Goal: Entertainment & Leisure: Consume media (video, audio)

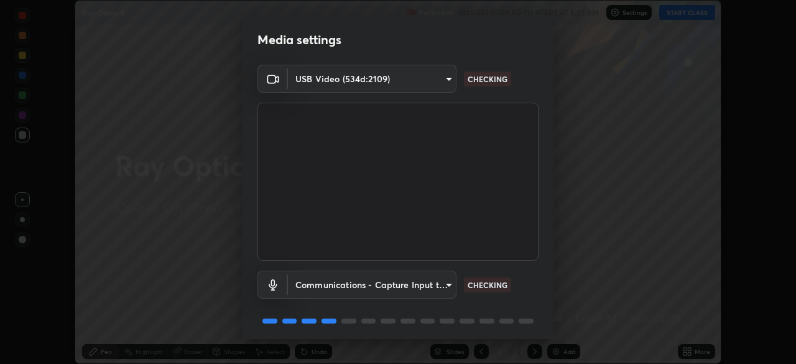
scroll to position [44, 0]
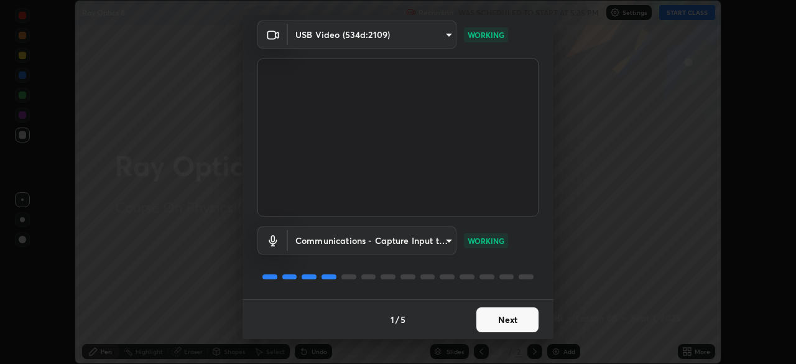
click at [501, 318] on button "Next" at bounding box center [507, 319] width 62 height 25
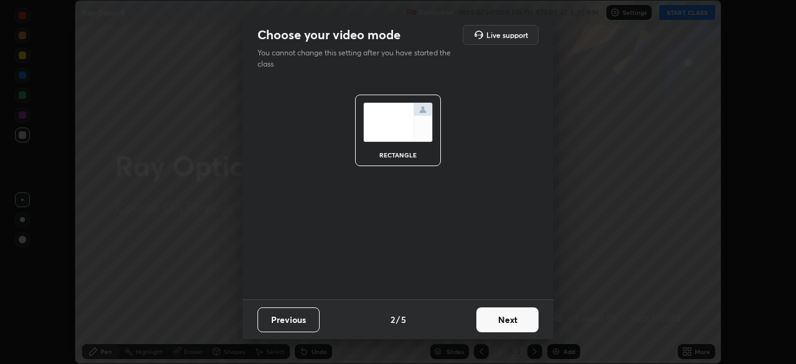
click at [501, 319] on button "Next" at bounding box center [507, 319] width 62 height 25
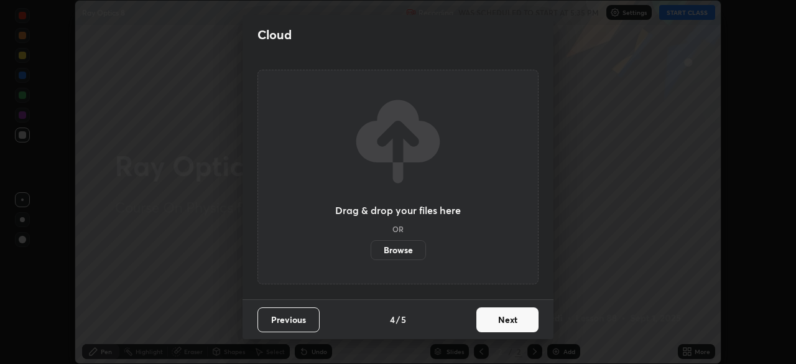
click at [506, 321] on button "Next" at bounding box center [507, 319] width 62 height 25
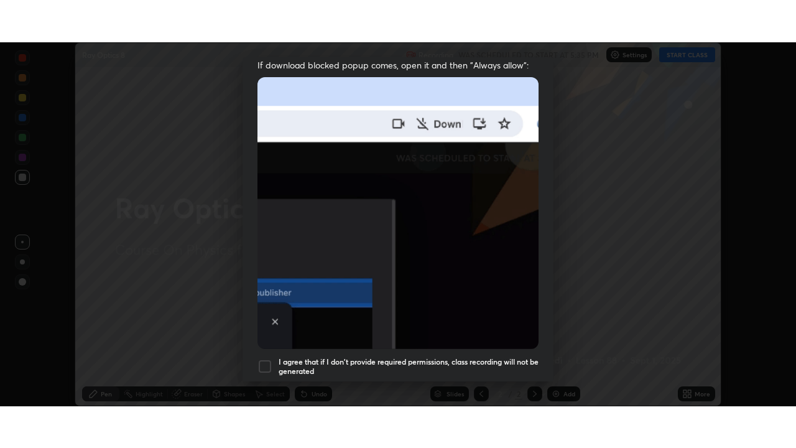
scroll to position [298, 0]
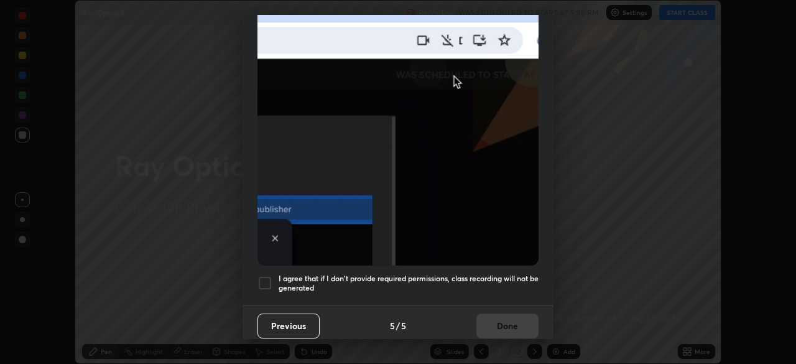
click at [501, 315] on div "Previous 5 / 5 Done" at bounding box center [398, 325] width 311 height 40
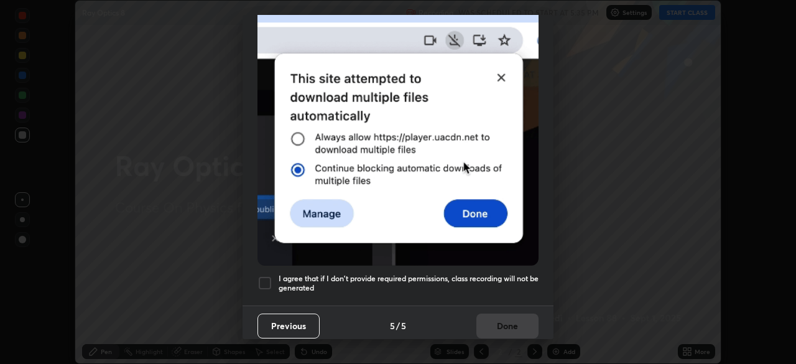
click at [513, 274] on h5 "I agree that if I don't provide required permissions, class recording will not …" at bounding box center [409, 283] width 260 height 19
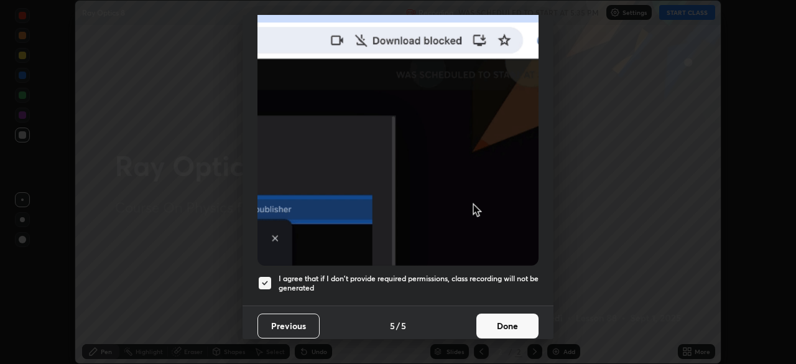
click at [523, 313] on button "Done" at bounding box center [507, 325] width 62 height 25
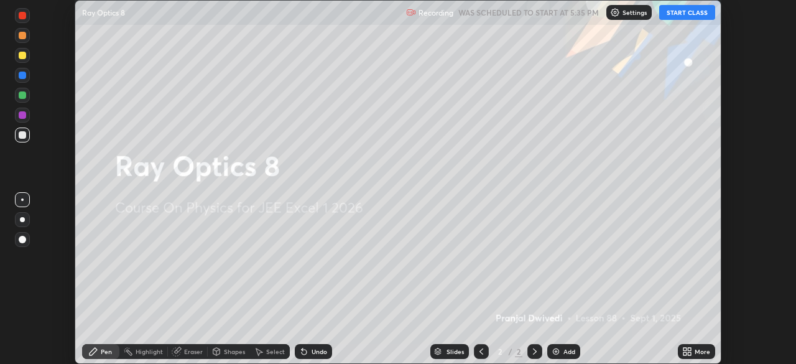
click at [689, 349] on icon at bounding box center [689, 349] width 3 height 3
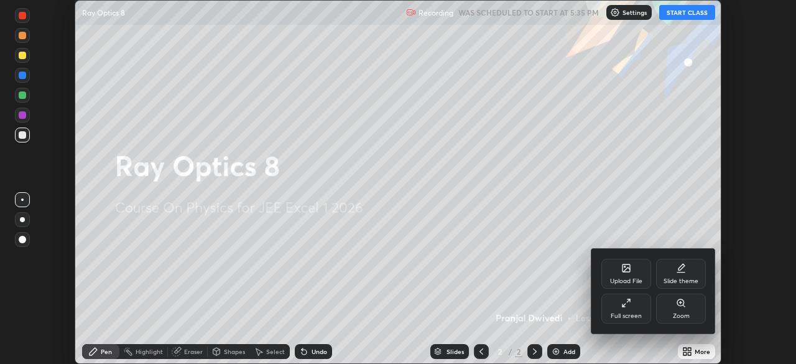
click at [622, 298] on icon at bounding box center [626, 303] width 10 height 10
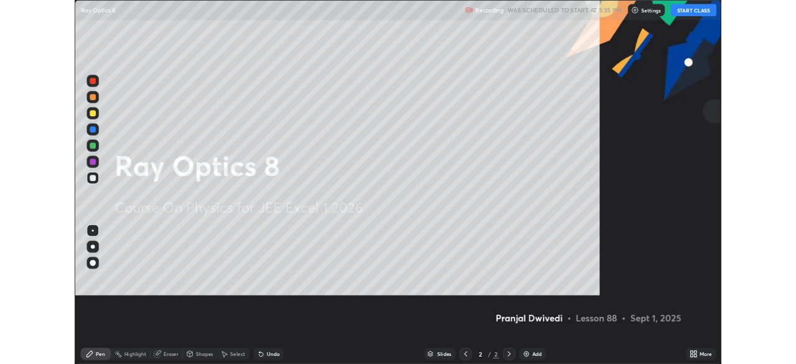
scroll to position [448, 796]
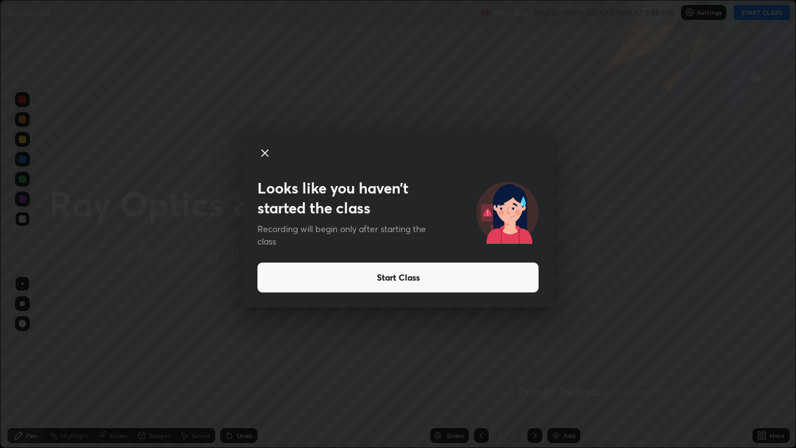
click at [281, 274] on button "Start Class" at bounding box center [398, 277] width 281 height 30
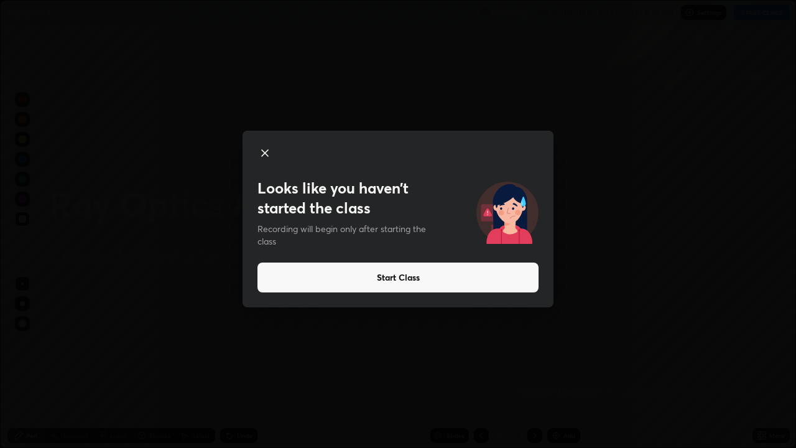
click at [300, 279] on button "Start Class" at bounding box center [398, 277] width 281 height 30
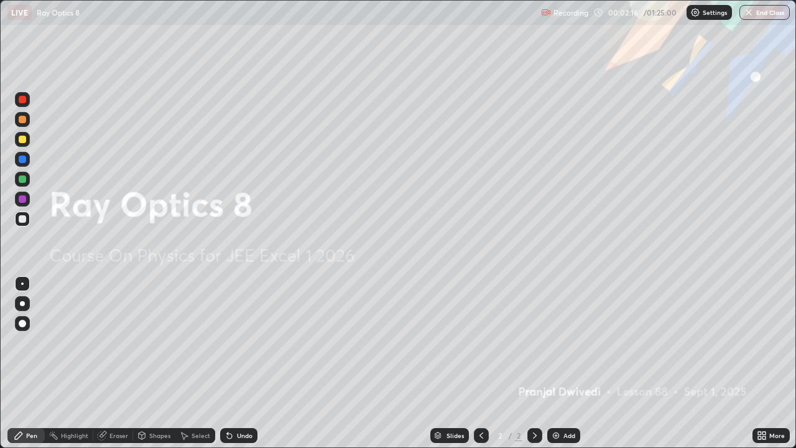
click at [555, 363] on img at bounding box center [556, 435] width 10 height 10
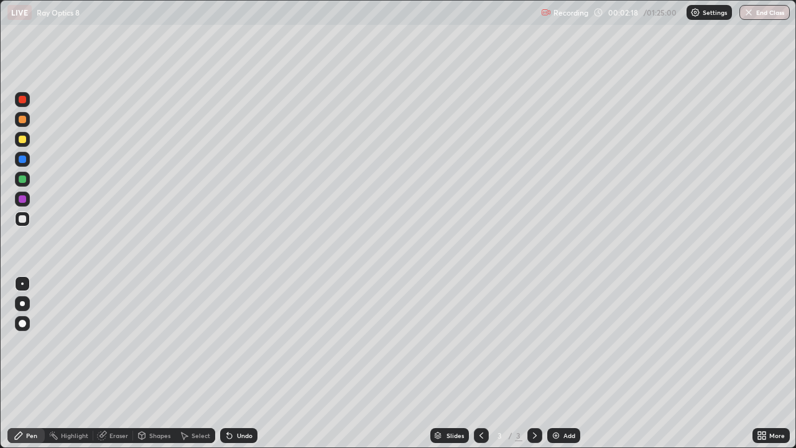
click at [38, 363] on div "Pen" at bounding box center [25, 435] width 37 height 15
click at [17, 220] on div at bounding box center [22, 218] width 15 height 15
click at [200, 363] on div "Select" at bounding box center [201, 435] width 19 height 6
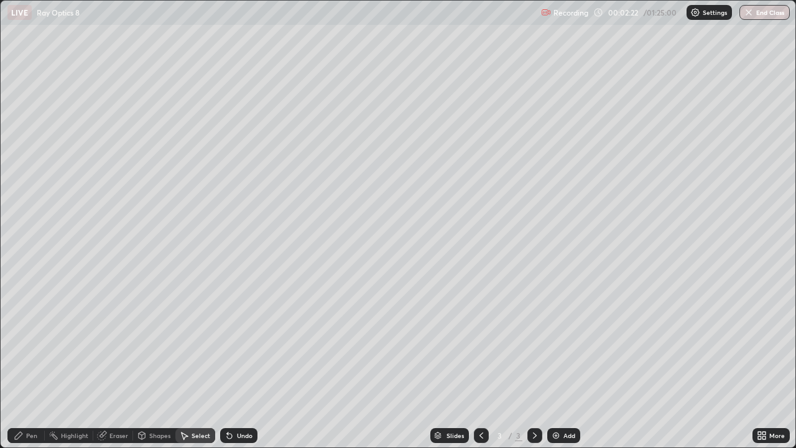
click at [154, 363] on div "Shapes" at bounding box center [159, 435] width 21 height 6
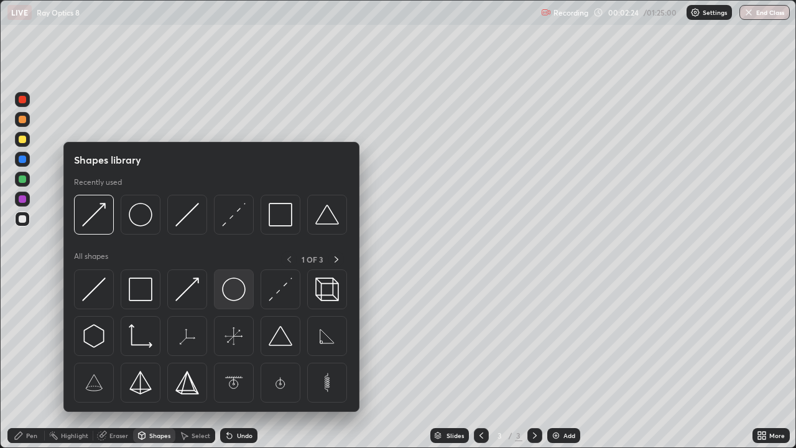
click at [216, 291] on div at bounding box center [234, 289] width 40 height 40
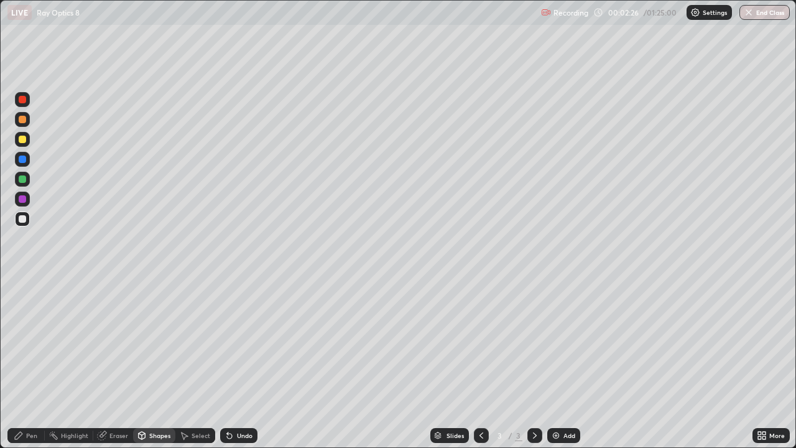
click at [14, 296] on div at bounding box center [22, 256] width 20 height 333
click at [109, 363] on div "Eraser" at bounding box center [118, 435] width 19 height 6
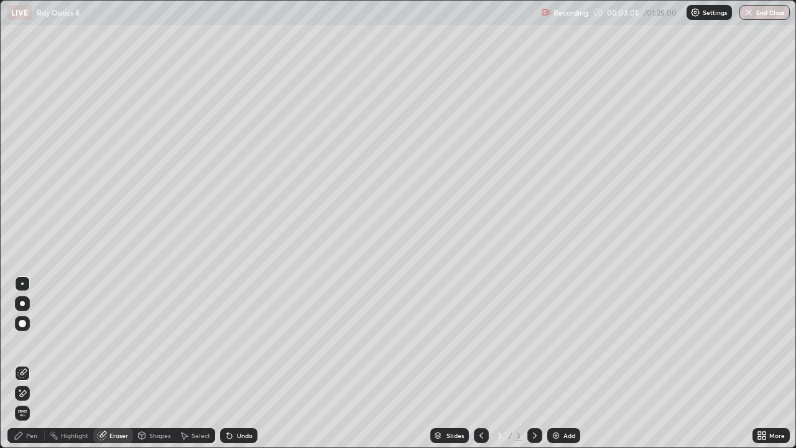
click at [147, 363] on div "Shapes" at bounding box center [154, 435] width 42 height 15
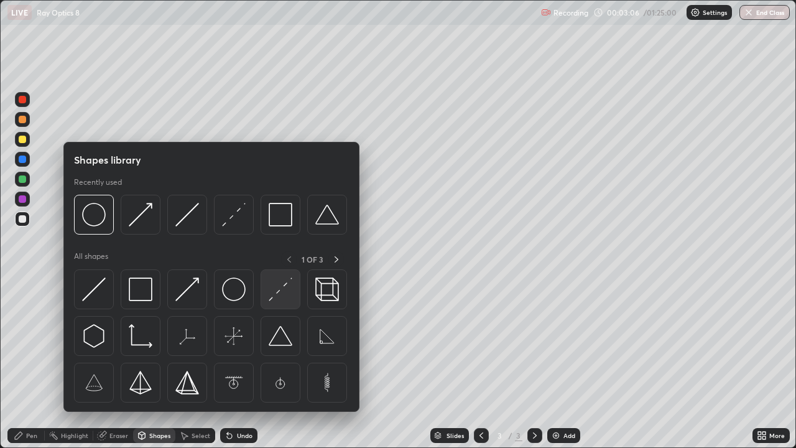
click at [272, 288] on img at bounding box center [281, 289] width 24 height 24
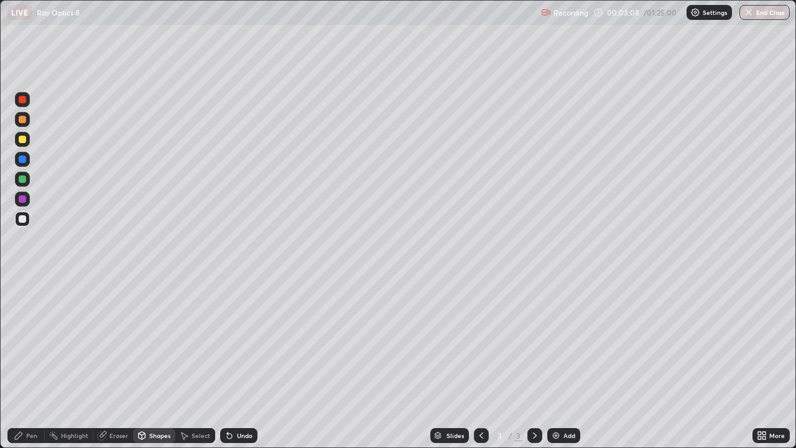
click at [30, 363] on div "Pen" at bounding box center [31, 435] width 11 height 6
click at [22, 180] on div at bounding box center [22, 178] width 7 height 7
click at [22, 142] on div at bounding box center [22, 139] width 7 height 7
click at [23, 200] on div at bounding box center [22, 198] width 7 height 7
click at [27, 138] on div at bounding box center [22, 139] width 15 height 15
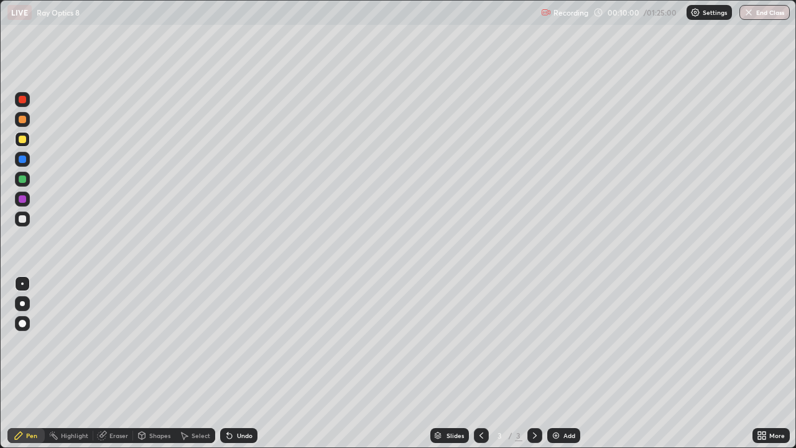
click at [22, 120] on div at bounding box center [22, 119] width 7 height 7
click at [238, 363] on div "Undo" at bounding box center [245, 435] width 16 height 6
click at [22, 140] on div at bounding box center [22, 139] width 7 height 7
click at [24, 180] on div at bounding box center [22, 178] width 7 height 7
click at [564, 363] on div "Add" at bounding box center [570, 435] width 12 height 6
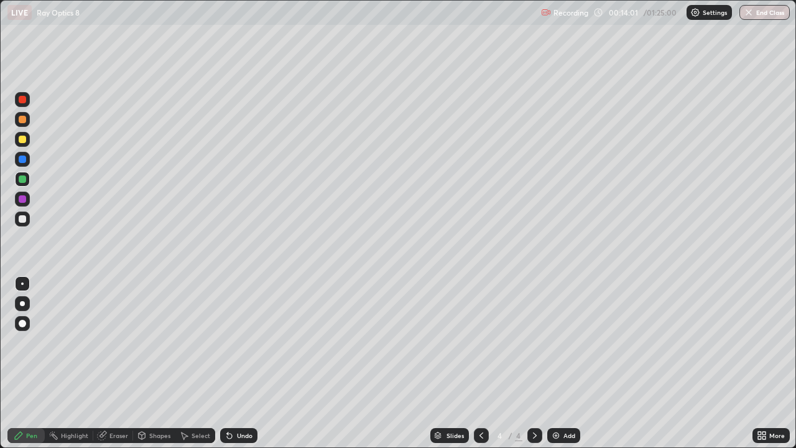
click at [22, 220] on div at bounding box center [22, 218] width 7 height 7
click at [24, 218] on div at bounding box center [22, 218] width 7 height 7
click at [23, 199] on div at bounding box center [22, 198] width 7 height 7
click at [146, 363] on div "Shapes" at bounding box center [154, 435] width 42 height 15
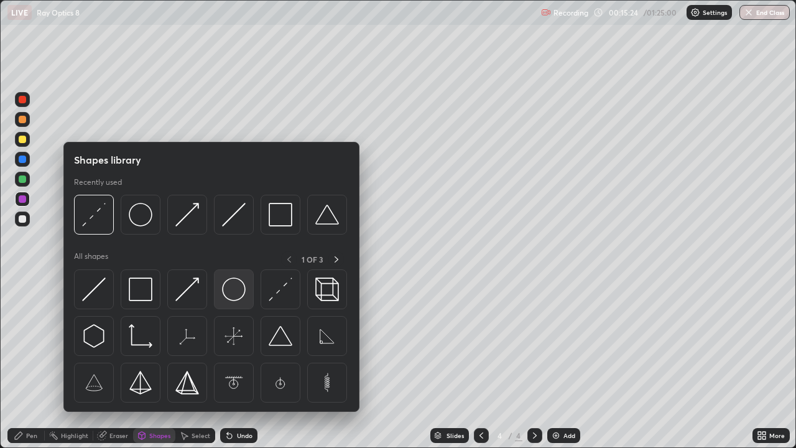
click at [237, 291] on img at bounding box center [234, 289] width 24 height 24
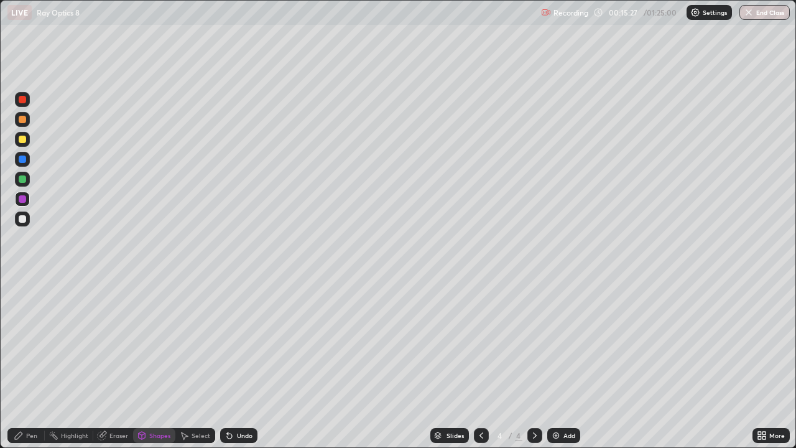
click at [114, 363] on div "Eraser" at bounding box center [118, 435] width 19 height 6
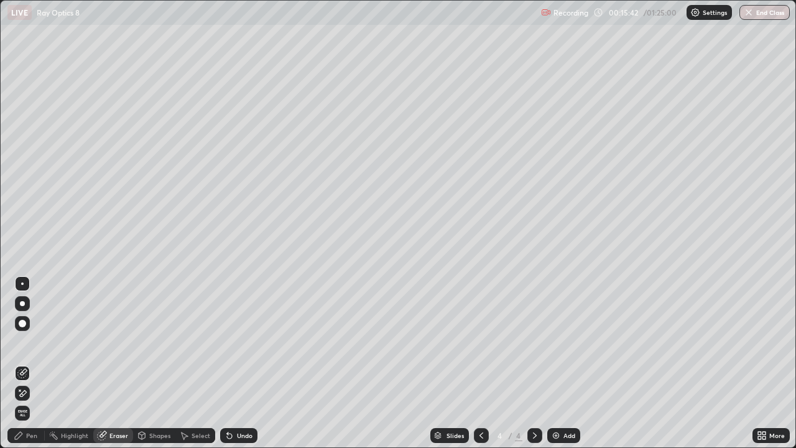
click at [109, 363] on div "Eraser" at bounding box center [118, 435] width 19 height 6
click at [152, 363] on div "Shapes" at bounding box center [154, 435] width 42 height 15
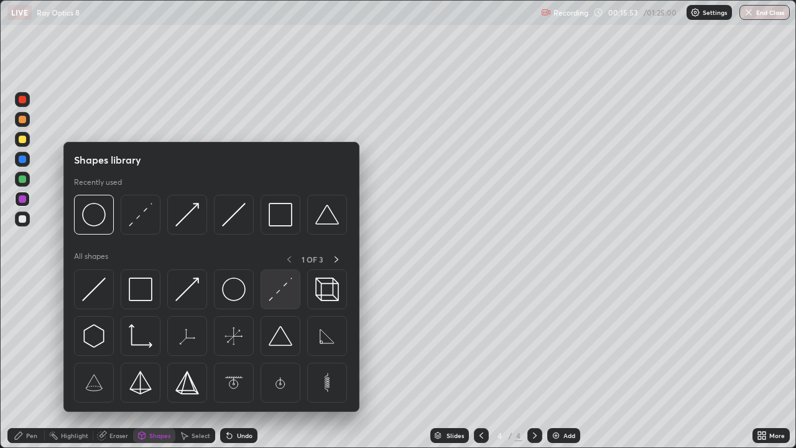
click at [277, 296] on img at bounding box center [281, 289] width 24 height 24
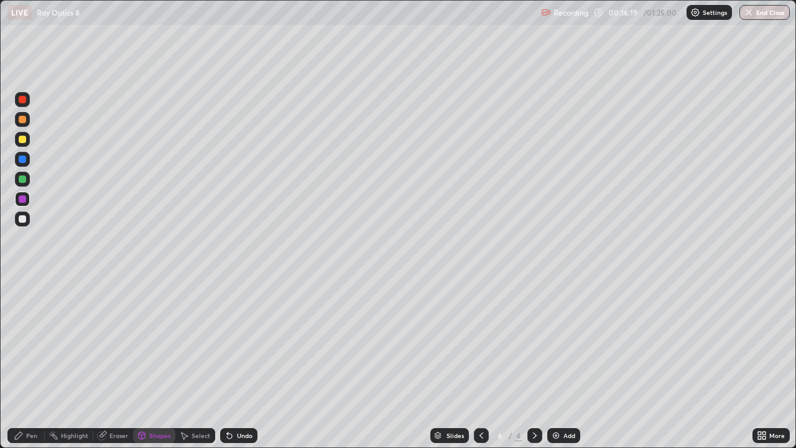
click at [30, 363] on div "Pen" at bounding box center [31, 435] width 11 height 6
click at [236, 363] on div "Undo" at bounding box center [238, 435] width 37 height 15
click at [564, 363] on div "Add" at bounding box center [570, 435] width 12 height 6
click at [25, 363] on div "Pen" at bounding box center [25, 435] width 37 height 15
click at [29, 222] on div at bounding box center [22, 218] width 15 height 15
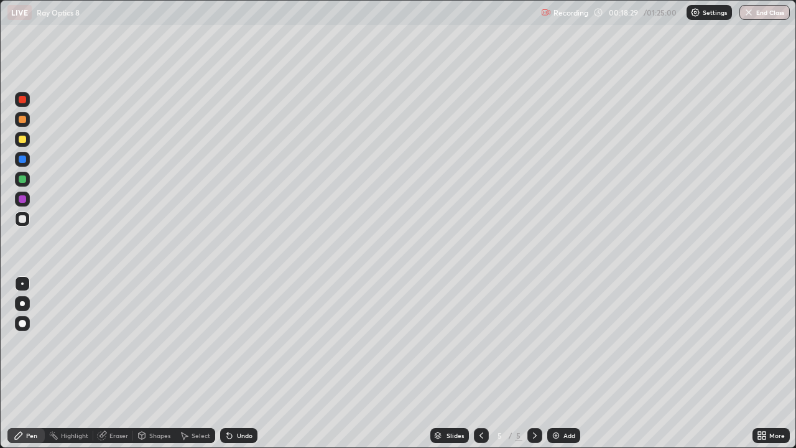
click at [240, 363] on div "Undo" at bounding box center [245, 435] width 16 height 6
click at [151, 363] on div "Shapes" at bounding box center [154, 435] width 42 height 15
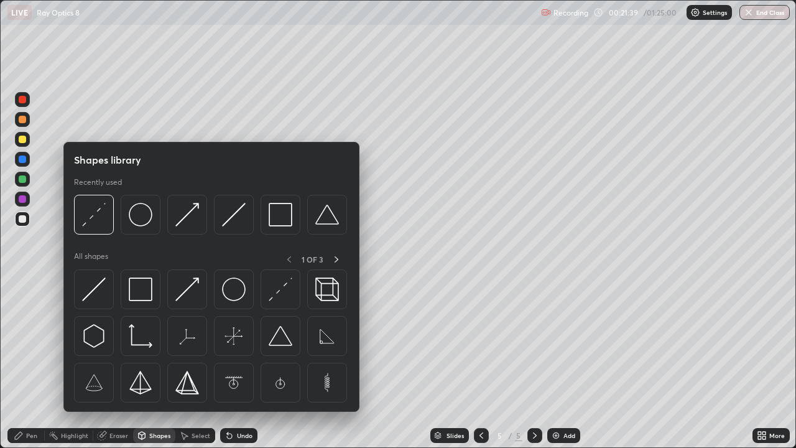
click at [118, 363] on div "Eraser" at bounding box center [118, 435] width 19 height 6
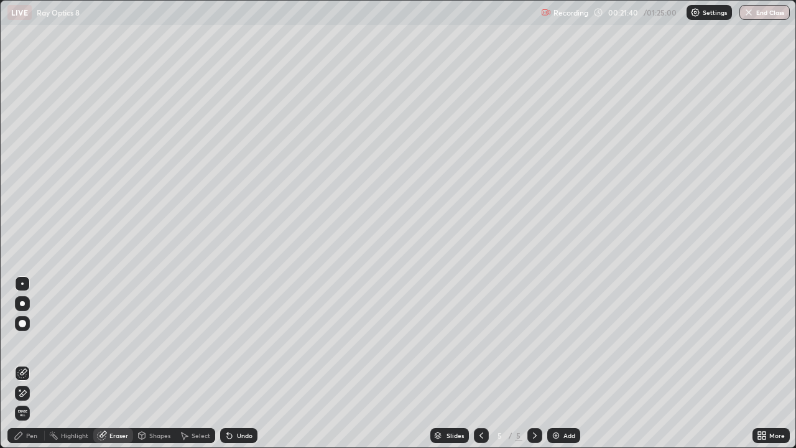
click at [37, 363] on div "Pen" at bounding box center [25, 435] width 37 height 15
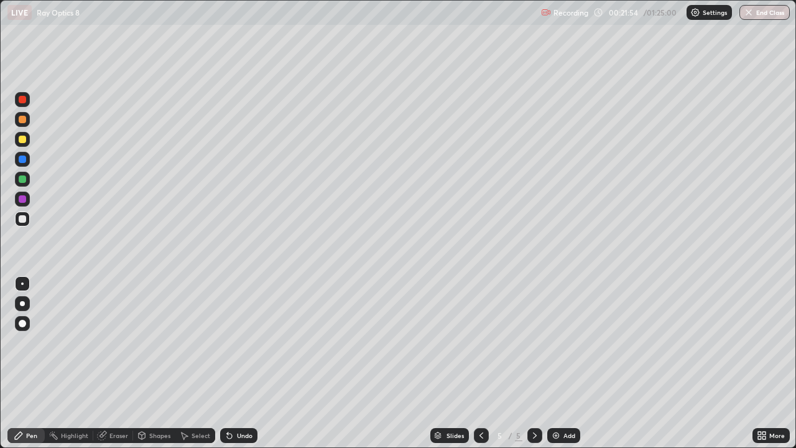
click at [23, 138] on div at bounding box center [22, 139] width 7 height 7
click at [19, 161] on div at bounding box center [22, 158] width 7 height 7
click at [565, 363] on div "Add" at bounding box center [570, 435] width 12 height 6
click at [30, 363] on div "Pen" at bounding box center [31, 435] width 11 height 6
click at [25, 218] on div at bounding box center [22, 218] width 7 height 7
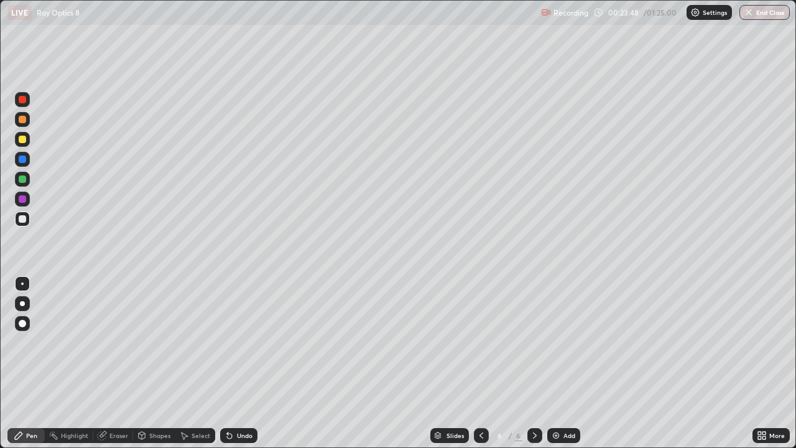
click at [22, 199] on div at bounding box center [22, 198] width 7 height 7
click at [151, 363] on div "Shapes" at bounding box center [154, 435] width 42 height 15
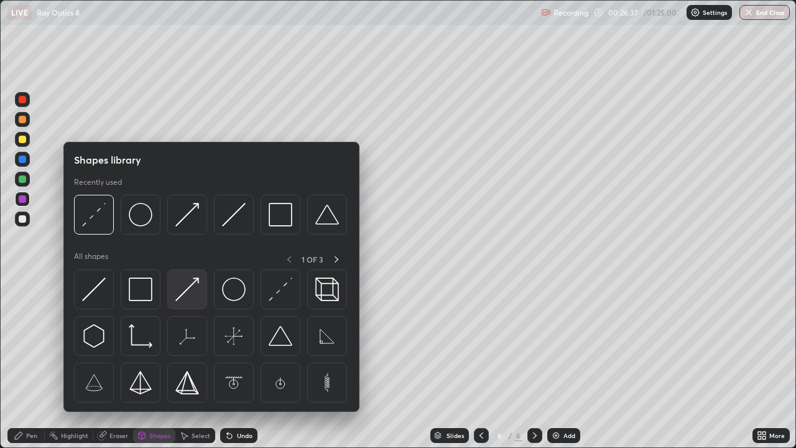
click at [191, 289] on img at bounding box center [187, 289] width 24 height 24
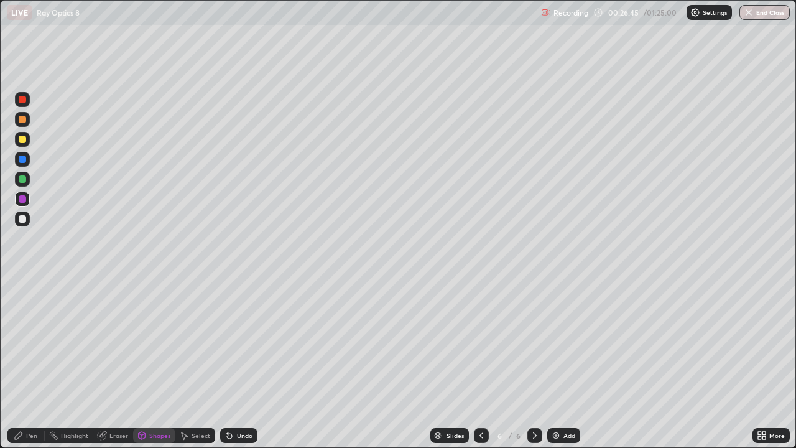
click at [152, 363] on div "Shapes" at bounding box center [159, 435] width 21 height 6
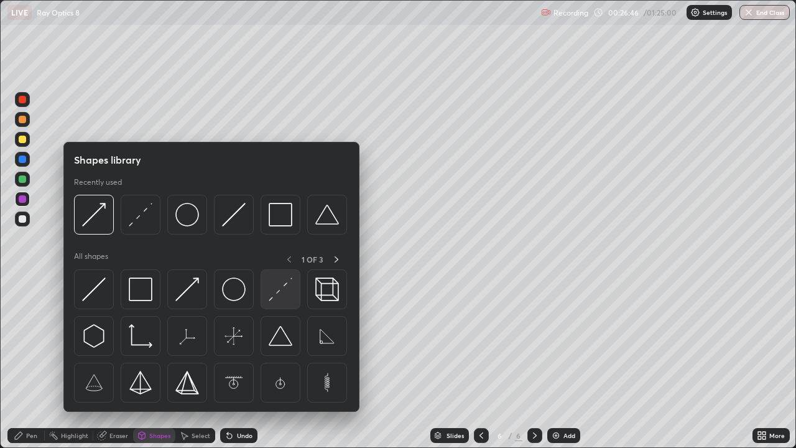
click at [273, 286] on img at bounding box center [281, 289] width 24 height 24
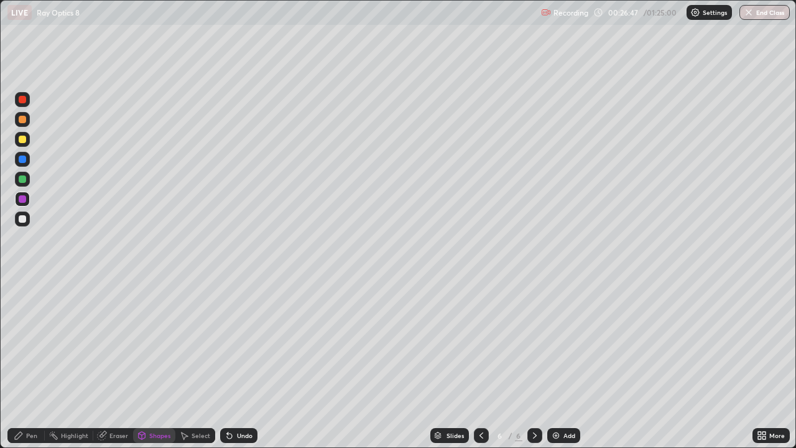
click at [17, 219] on div at bounding box center [22, 218] width 15 height 15
click at [32, 363] on div "Pen" at bounding box center [25, 435] width 37 height 15
click at [559, 363] on img at bounding box center [556, 435] width 10 height 10
click at [153, 363] on div "Shapes" at bounding box center [159, 435] width 21 height 6
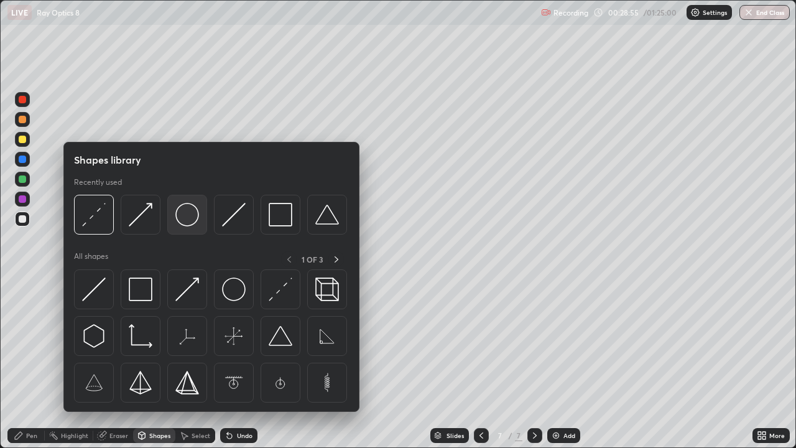
click at [189, 220] on img at bounding box center [187, 215] width 24 height 24
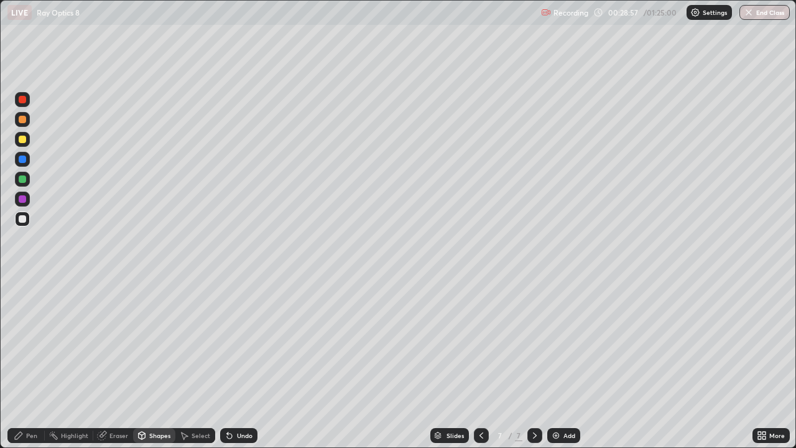
click at [29, 363] on div "Pen" at bounding box center [31, 435] width 11 height 6
click at [149, 363] on div "Shapes" at bounding box center [159, 435] width 21 height 6
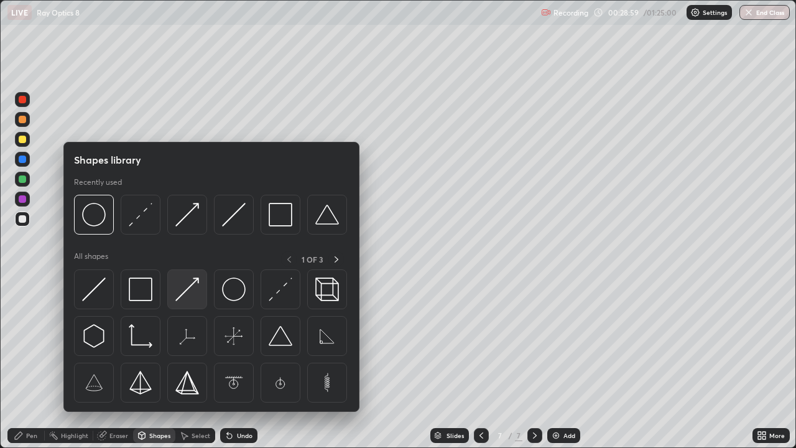
click at [184, 297] on img at bounding box center [187, 289] width 24 height 24
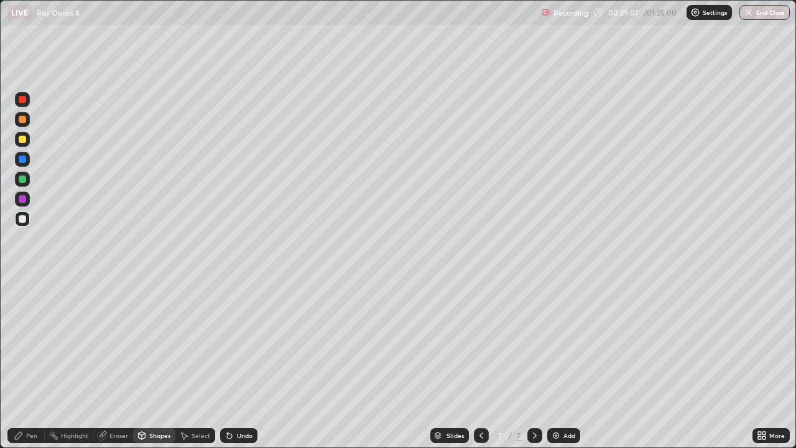
click at [22, 363] on icon at bounding box center [19, 435] width 10 height 10
click at [152, 363] on div "Shapes" at bounding box center [159, 435] width 21 height 6
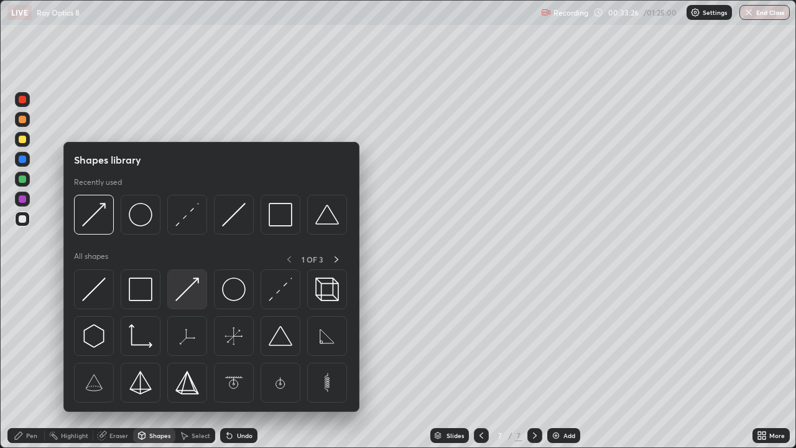
click at [191, 291] on img at bounding box center [187, 289] width 24 height 24
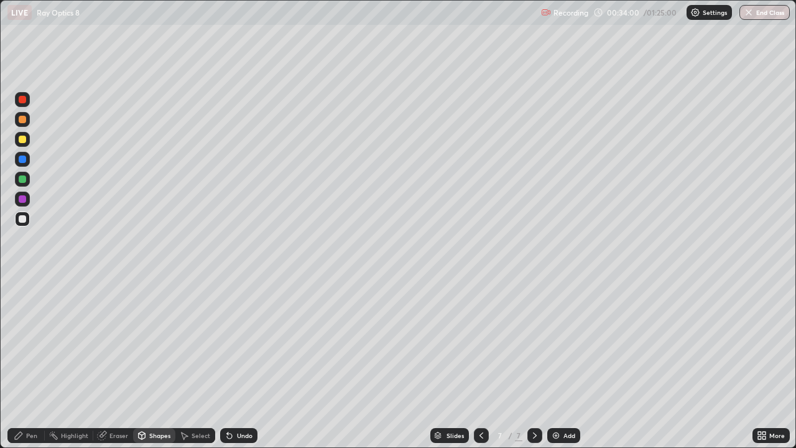
click at [154, 363] on div "Shapes" at bounding box center [159, 435] width 21 height 6
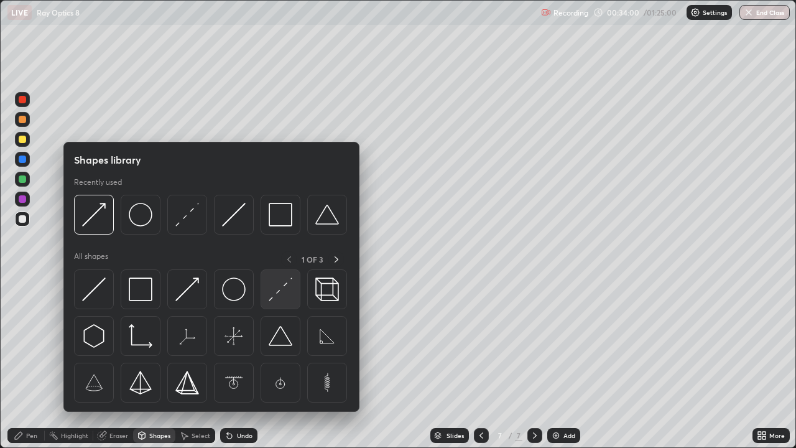
click at [274, 294] on img at bounding box center [281, 289] width 24 height 24
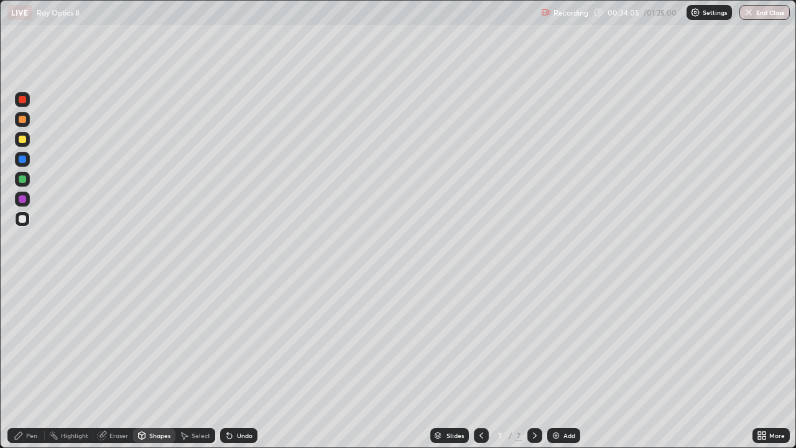
click at [154, 363] on div "Shapes" at bounding box center [154, 435] width 42 height 15
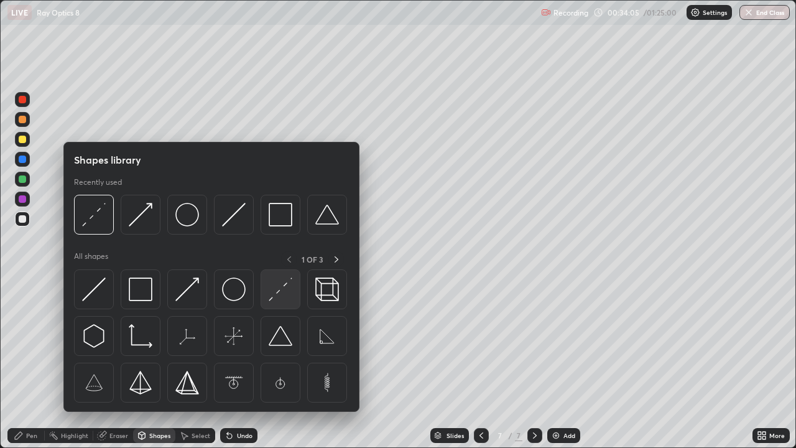
click at [281, 292] on img at bounding box center [281, 289] width 24 height 24
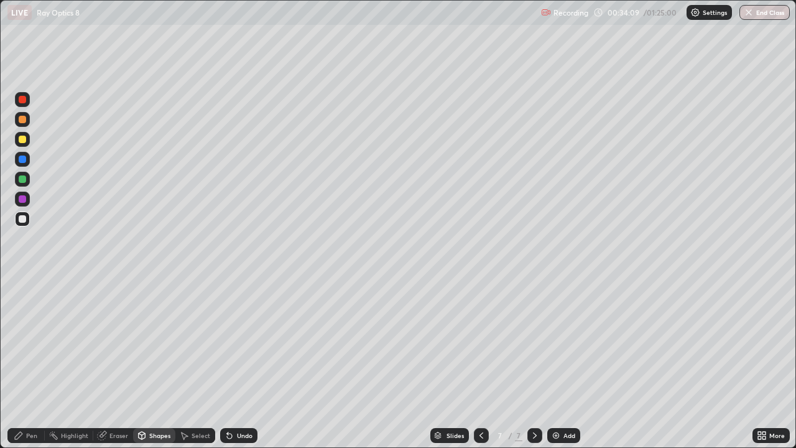
click at [247, 363] on div "Undo" at bounding box center [245, 435] width 16 height 6
click at [21, 139] on div at bounding box center [22, 139] width 7 height 7
click at [42, 363] on div "Pen" at bounding box center [25, 435] width 37 height 15
click at [247, 363] on div "Undo" at bounding box center [245, 435] width 16 height 6
click at [245, 363] on div "Undo" at bounding box center [238, 435] width 37 height 15
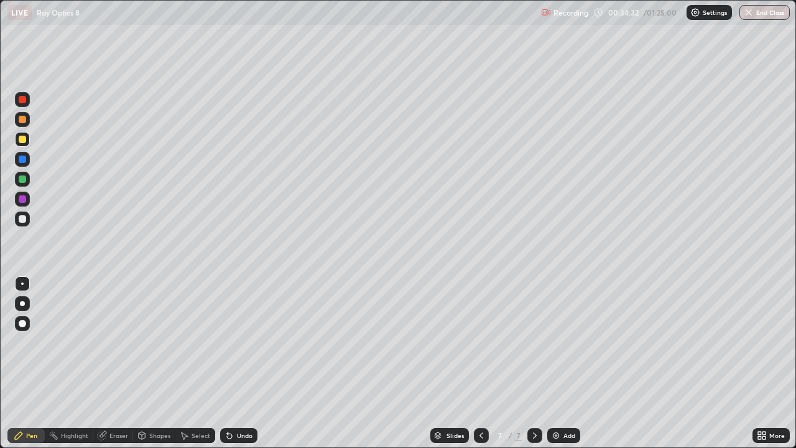
click at [244, 363] on div "Undo" at bounding box center [245, 435] width 16 height 6
click at [245, 363] on div "Undo" at bounding box center [245, 435] width 16 height 6
click at [244, 363] on div "Undo" at bounding box center [245, 435] width 16 height 6
click at [246, 363] on div "Undo" at bounding box center [238, 435] width 37 height 15
click at [247, 363] on div "Undo" at bounding box center [238, 435] width 37 height 15
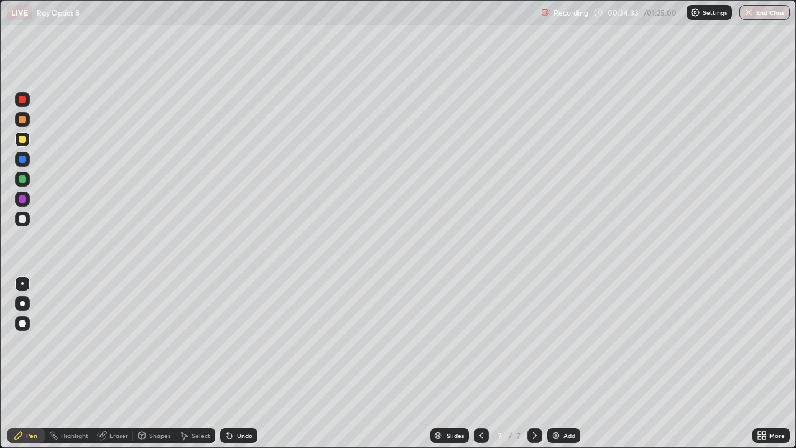
click at [249, 363] on div "Undo" at bounding box center [238, 435] width 37 height 15
click at [250, 363] on div "Undo" at bounding box center [245, 435] width 16 height 6
click at [249, 363] on div "Undo" at bounding box center [238, 435] width 37 height 15
click at [250, 363] on div "Undo" at bounding box center [238, 435] width 37 height 15
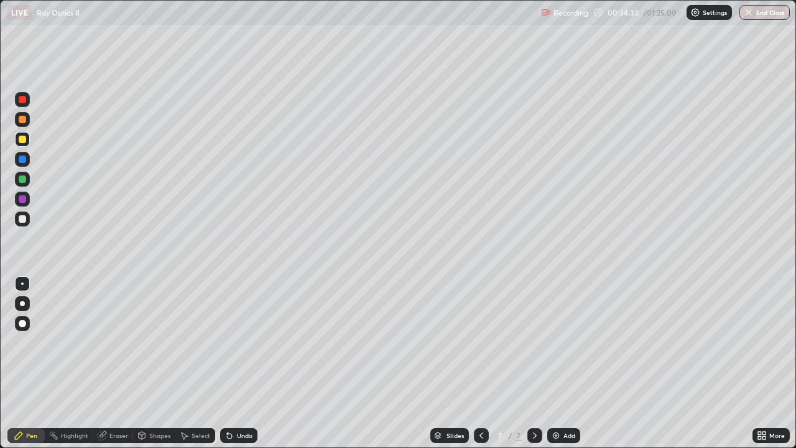
click at [250, 363] on div "Undo" at bounding box center [238, 435] width 37 height 15
click at [251, 363] on div "Undo" at bounding box center [238, 435] width 37 height 15
click at [250, 363] on div "Undo" at bounding box center [238, 435] width 37 height 15
click at [252, 363] on div "Undo" at bounding box center [238, 435] width 37 height 15
click at [254, 363] on div "Undo" at bounding box center [238, 435] width 37 height 15
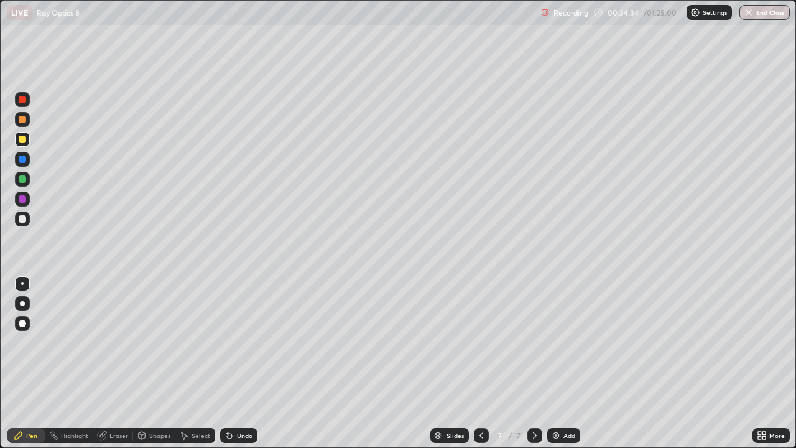
click at [251, 363] on div "Undo" at bounding box center [238, 435] width 37 height 15
click at [21, 202] on div at bounding box center [22, 198] width 7 height 7
click at [26, 221] on div at bounding box center [22, 218] width 15 height 15
click at [22, 180] on div at bounding box center [22, 178] width 7 height 7
click at [242, 363] on div "Undo" at bounding box center [245, 435] width 16 height 6
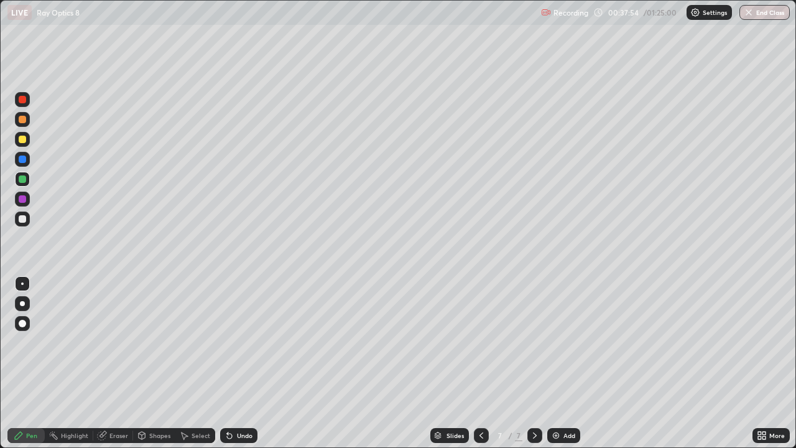
click at [250, 363] on div "Undo" at bounding box center [245, 435] width 16 height 6
click at [558, 363] on img at bounding box center [556, 435] width 10 height 10
click at [148, 363] on div "Shapes" at bounding box center [154, 435] width 42 height 15
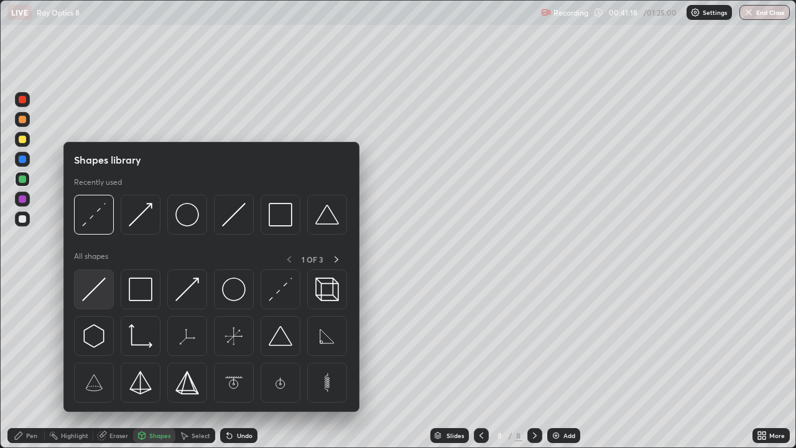
click at [104, 286] on img at bounding box center [94, 289] width 24 height 24
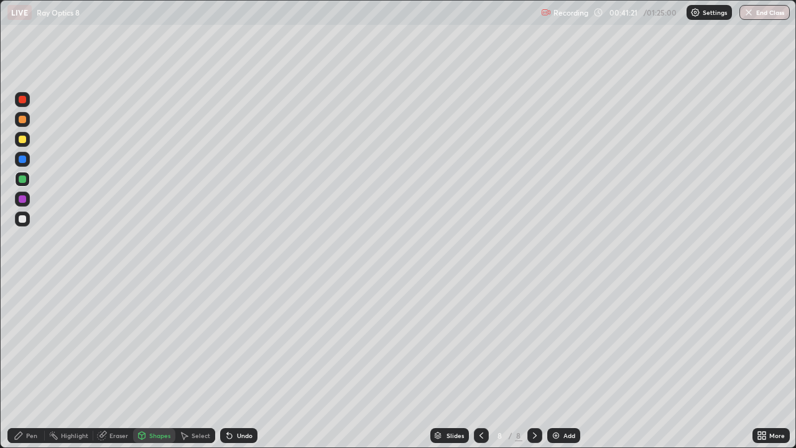
click at [29, 363] on div "Pen" at bounding box center [25, 435] width 37 height 15
click at [151, 363] on div "Shapes" at bounding box center [159, 435] width 21 height 6
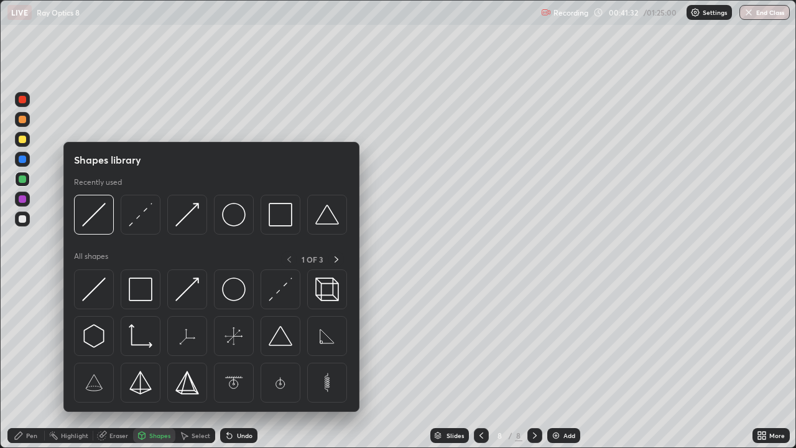
click at [35, 363] on div "Pen" at bounding box center [31, 435] width 11 height 6
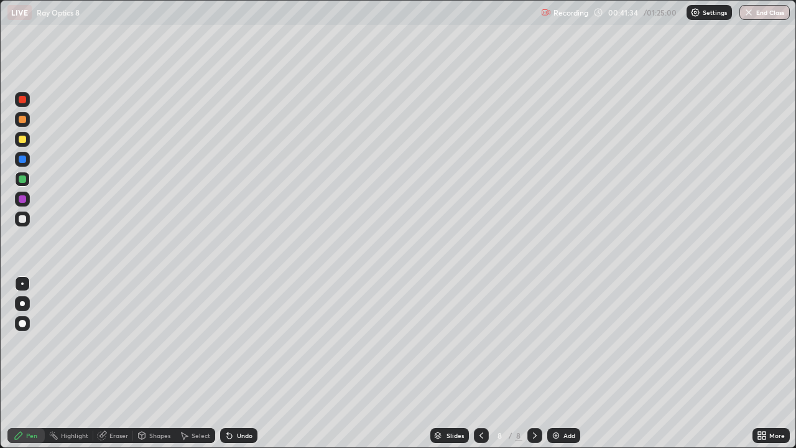
click at [152, 363] on div "Shapes" at bounding box center [159, 435] width 21 height 6
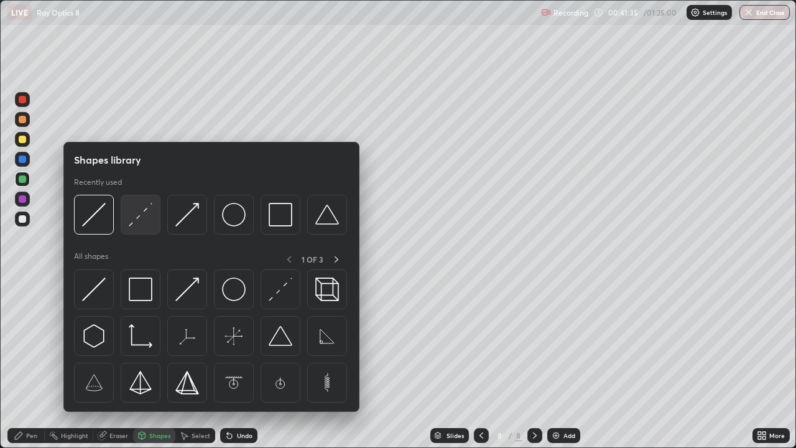
click at [141, 218] on img at bounding box center [141, 215] width 24 height 24
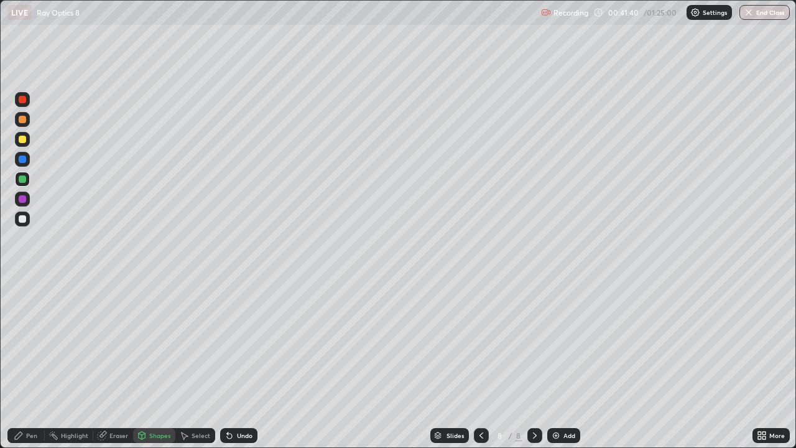
click at [198, 363] on div "Select" at bounding box center [201, 435] width 19 height 6
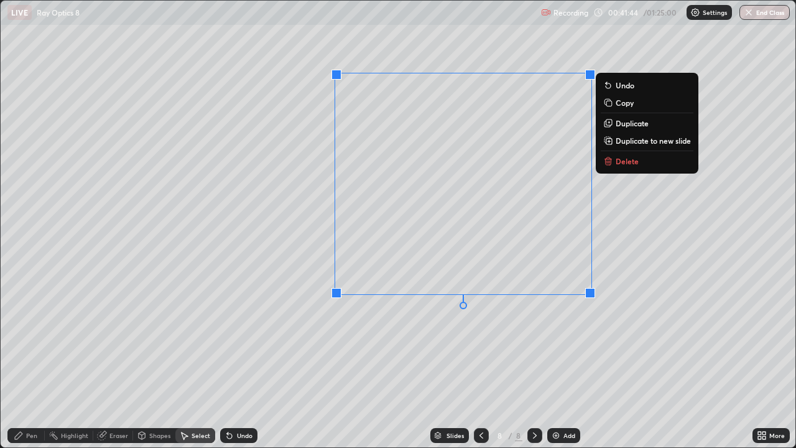
click at [146, 363] on div "Shapes" at bounding box center [154, 435] width 42 height 15
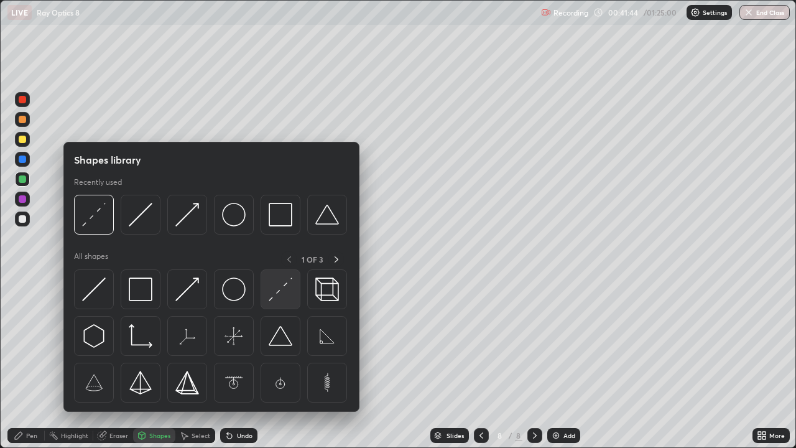
click at [280, 292] on img at bounding box center [281, 289] width 24 height 24
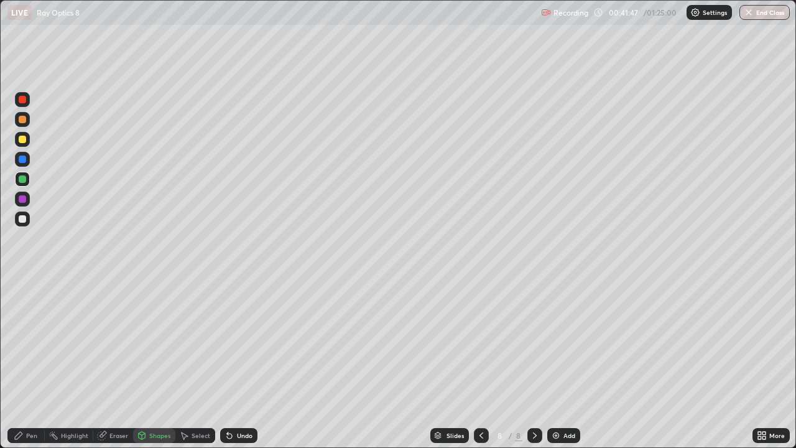
click at [34, 363] on div "Pen" at bounding box center [25, 435] width 37 height 15
click at [22, 142] on div at bounding box center [22, 139] width 7 height 7
click at [195, 363] on div "Select" at bounding box center [195, 435] width 40 height 15
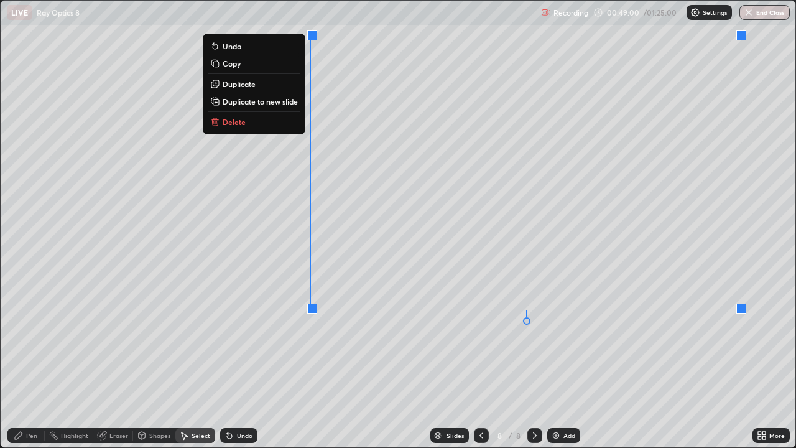
click at [31, 363] on div "Pen" at bounding box center [31, 435] width 11 height 6
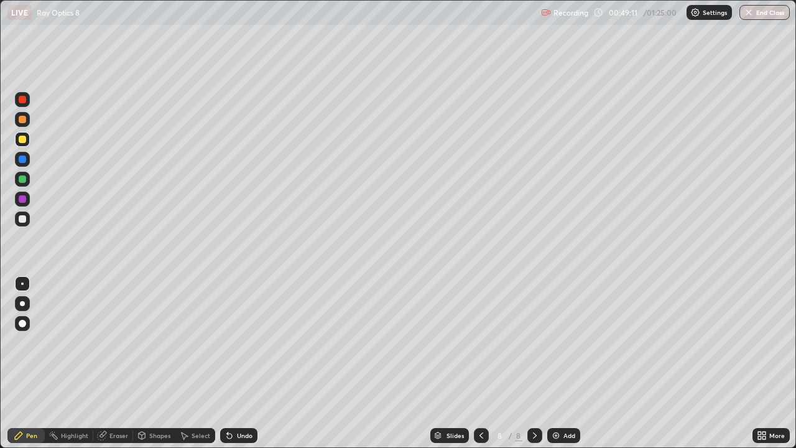
click at [761, 363] on icon at bounding box center [759, 433] width 3 height 3
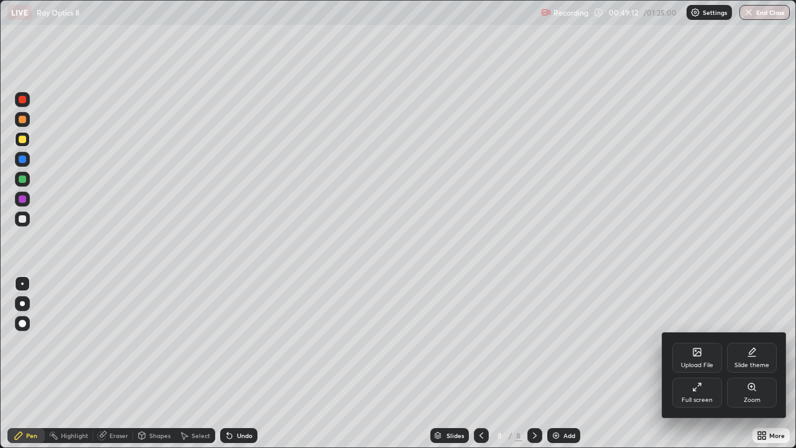
click at [698, 363] on div "Full screen" at bounding box center [697, 393] width 50 height 30
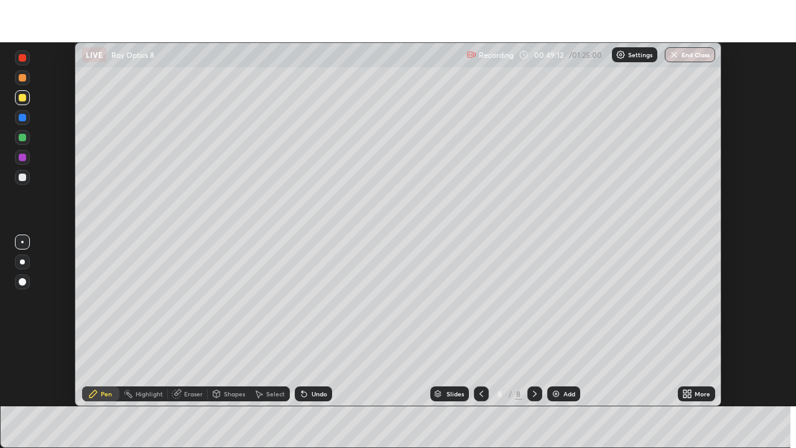
scroll to position [61834, 61402]
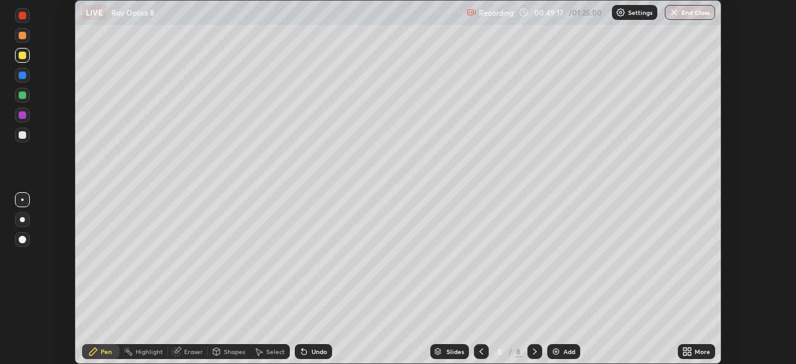
click at [695, 354] on div "More" at bounding box center [703, 351] width 16 height 6
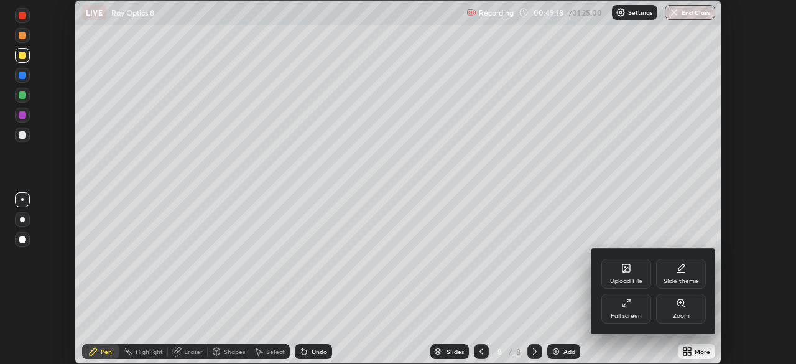
click at [632, 313] on div "Full screen" at bounding box center [626, 316] width 31 height 6
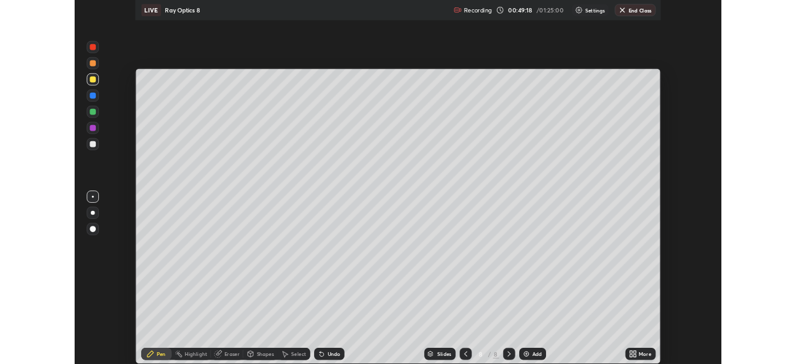
scroll to position [448, 796]
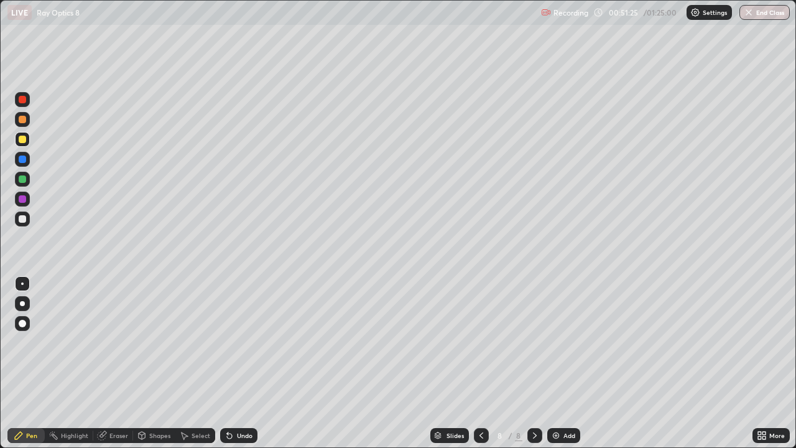
click at [21, 224] on div at bounding box center [22, 218] width 15 height 15
click at [237, 363] on div "Undo" at bounding box center [245, 435] width 16 height 6
click at [201, 363] on div "Select" at bounding box center [201, 435] width 19 height 6
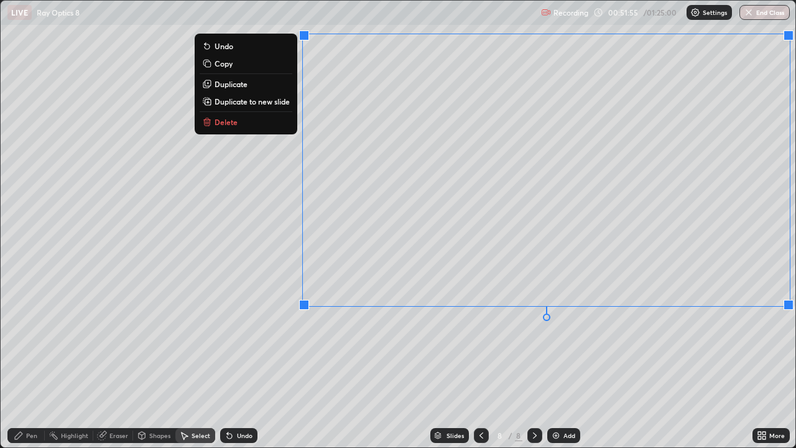
click at [274, 105] on p "Duplicate to new slide" at bounding box center [252, 101] width 75 height 10
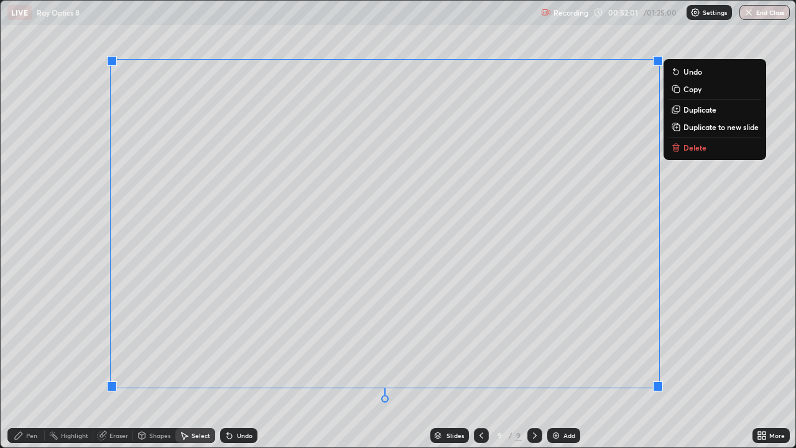
click at [32, 363] on div "Pen" at bounding box center [31, 435] width 11 height 6
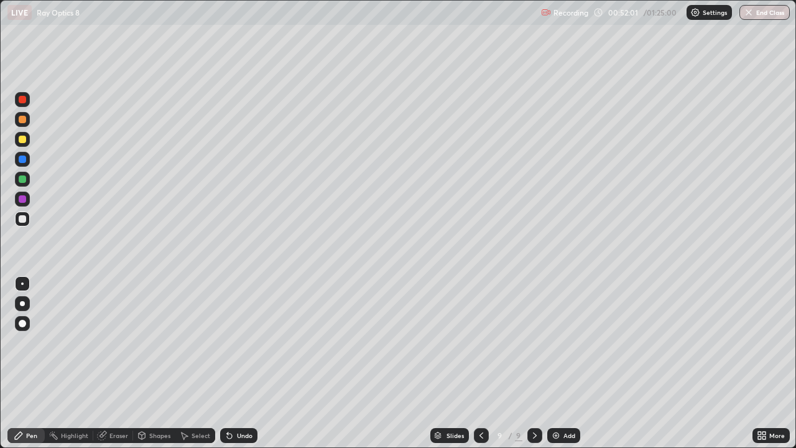
click at [26, 177] on div at bounding box center [22, 178] width 7 height 7
click at [560, 363] on div "Add" at bounding box center [563, 435] width 33 height 15
click at [22, 221] on div at bounding box center [22, 218] width 7 height 7
click at [159, 363] on div "Shapes" at bounding box center [154, 435] width 42 height 15
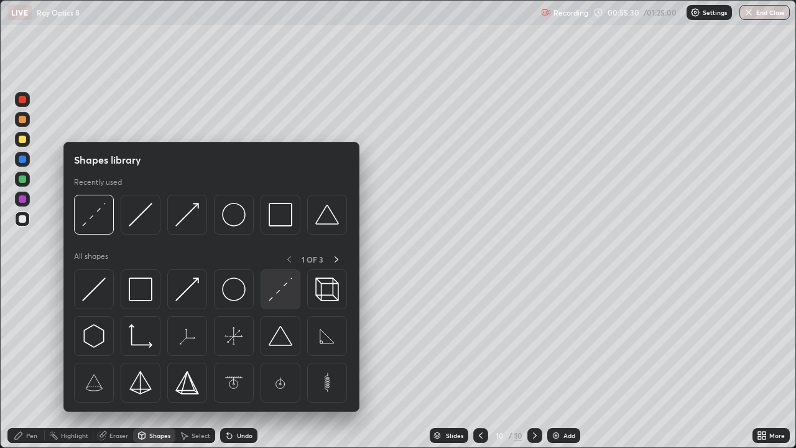
click at [280, 285] on img at bounding box center [281, 289] width 24 height 24
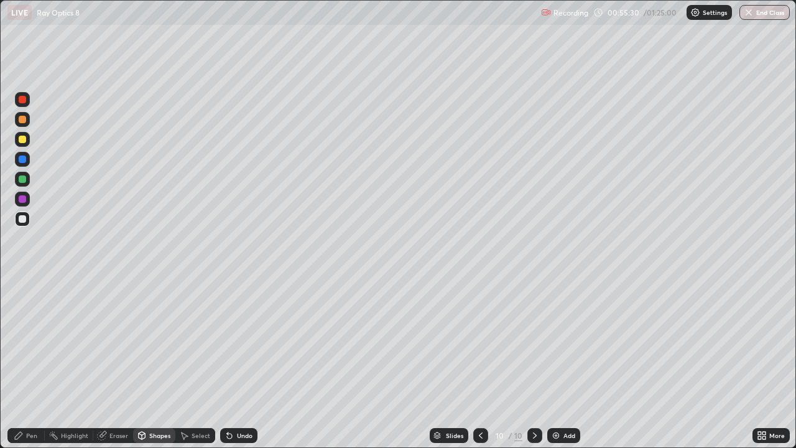
click at [155, 363] on div "Shapes" at bounding box center [159, 435] width 21 height 6
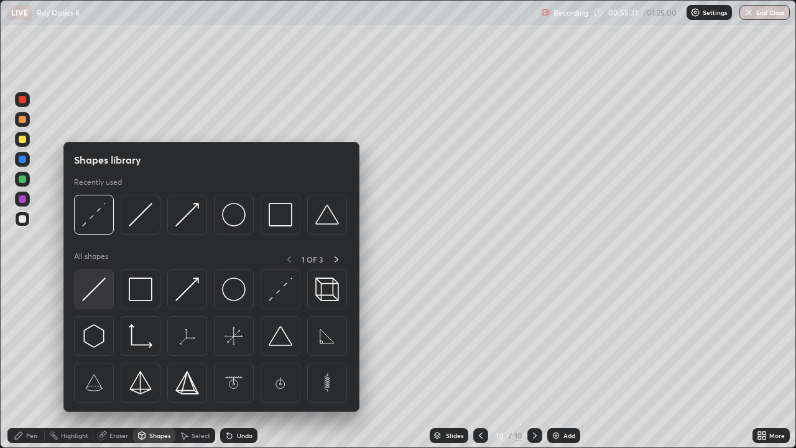
click at [95, 289] on img at bounding box center [94, 289] width 24 height 24
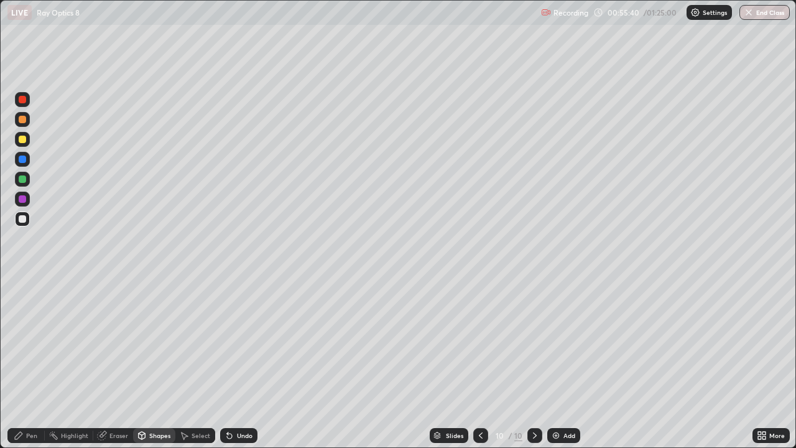
click at [32, 363] on div "Pen" at bounding box center [31, 435] width 11 height 6
click at [23, 142] on div at bounding box center [22, 139] width 7 height 7
click at [22, 220] on div at bounding box center [22, 218] width 7 height 7
click at [24, 180] on div at bounding box center [22, 178] width 7 height 7
click at [24, 218] on div at bounding box center [22, 218] width 7 height 7
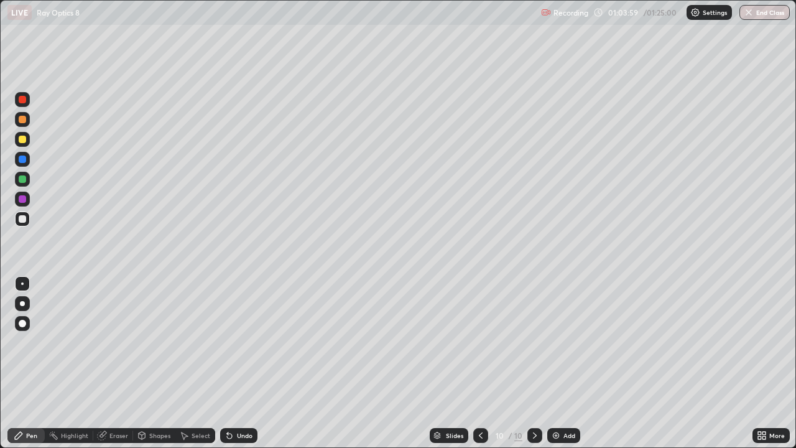
click at [144, 363] on icon at bounding box center [142, 435] width 7 height 7
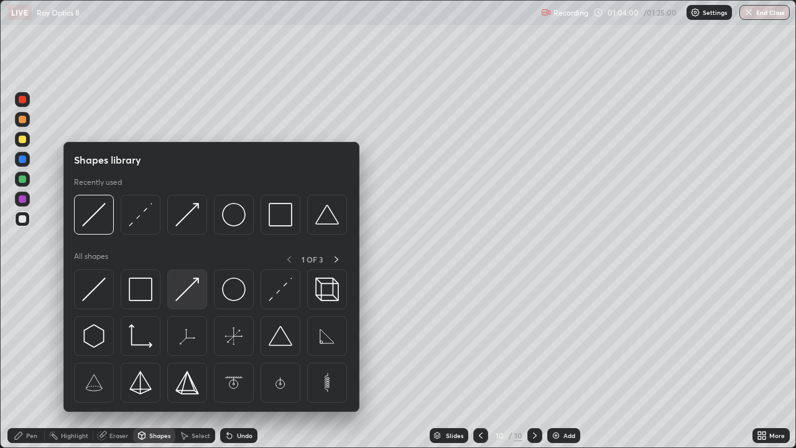
click at [192, 290] on img at bounding box center [187, 289] width 24 height 24
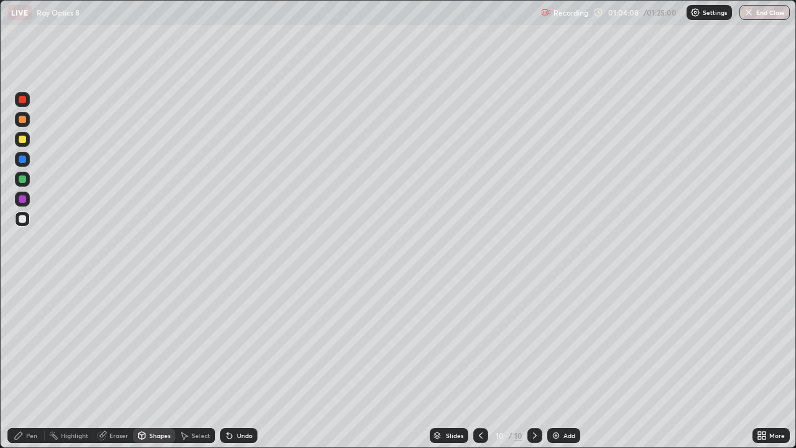
click at [34, 363] on div "Pen" at bounding box center [31, 435] width 11 height 6
click at [562, 363] on div "Add" at bounding box center [563, 435] width 33 height 15
click at [154, 363] on div "Shapes" at bounding box center [159, 435] width 21 height 6
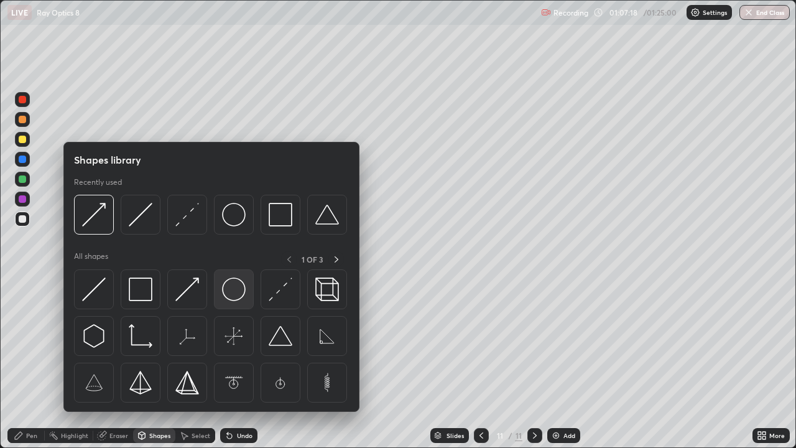
click at [238, 293] on img at bounding box center [234, 289] width 24 height 24
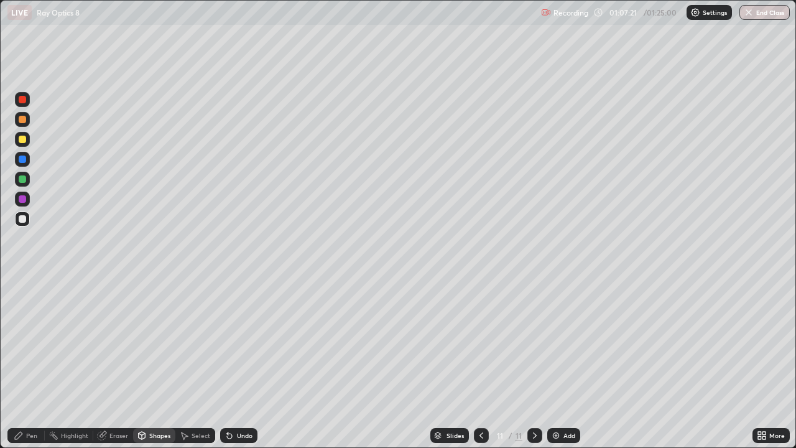
click at [198, 363] on div "Select" at bounding box center [201, 435] width 19 height 6
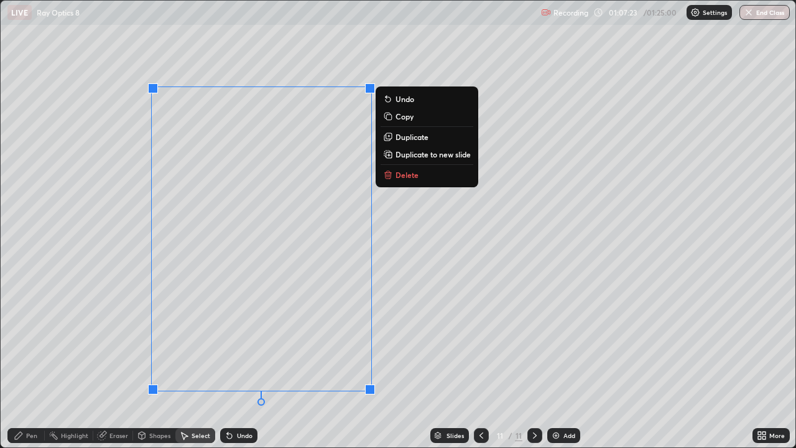
click at [417, 137] on p "Duplicate" at bounding box center [412, 137] width 33 height 10
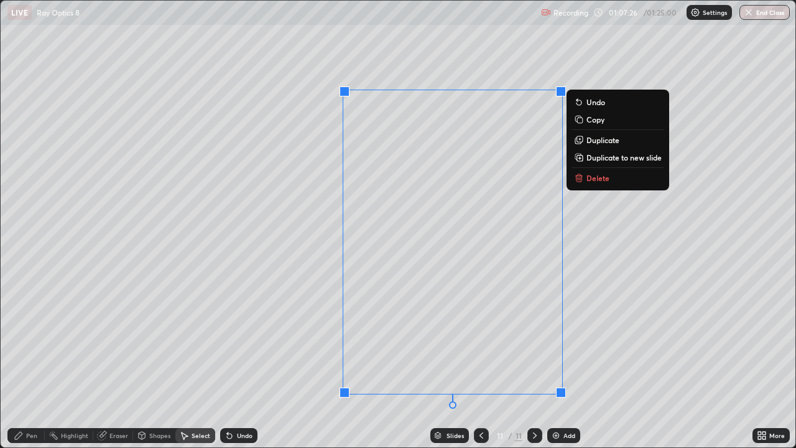
click at [106, 363] on icon at bounding box center [102, 435] width 10 height 10
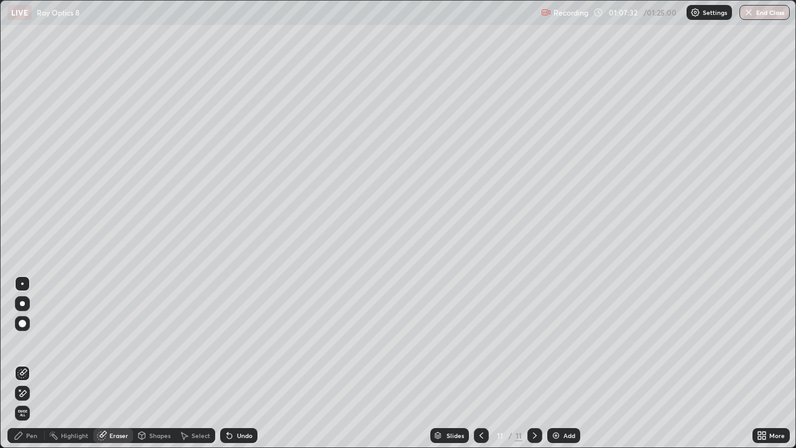
click at [32, 363] on div "Pen" at bounding box center [31, 435] width 11 height 6
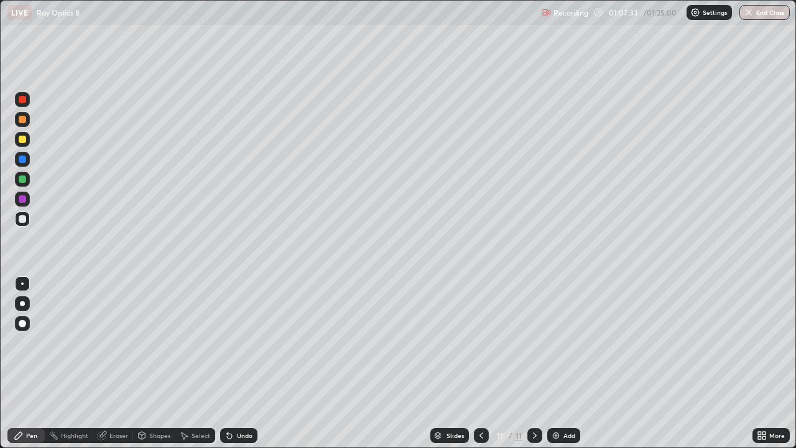
click at [21, 138] on div at bounding box center [22, 139] width 7 height 7
click at [123, 363] on div "Eraser" at bounding box center [118, 435] width 19 height 6
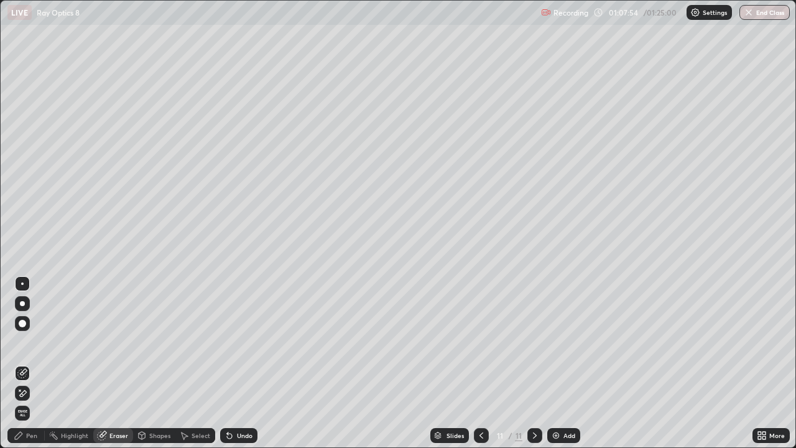
click at [193, 363] on div "Select" at bounding box center [195, 435] width 40 height 15
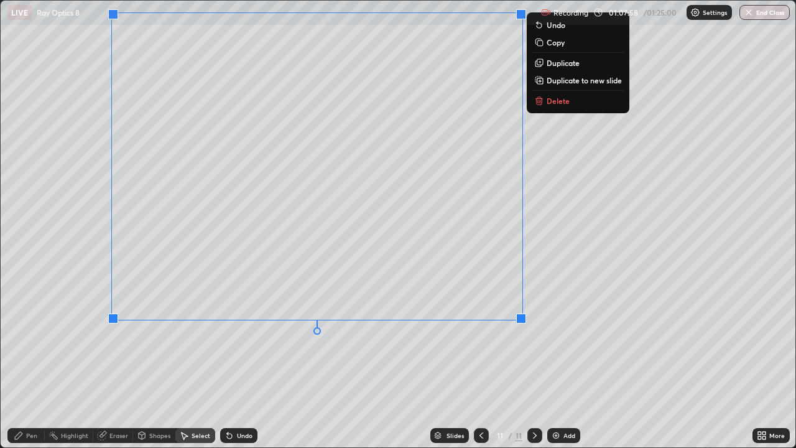
click at [118, 363] on div "Eraser" at bounding box center [118, 435] width 19 height 6
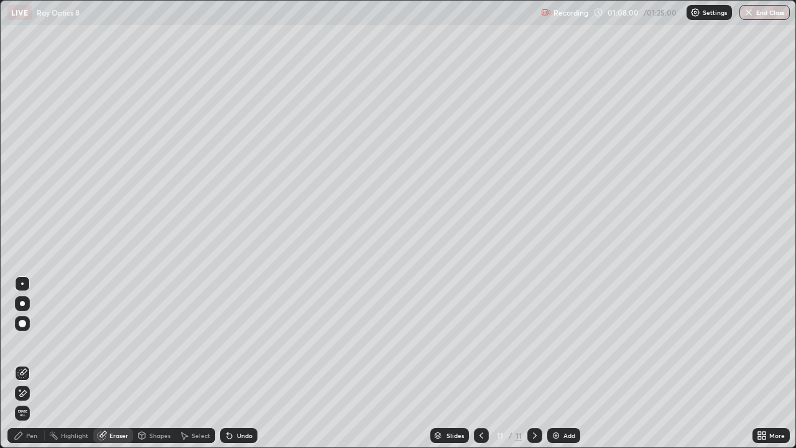
click at [26, 363] on div "Pen" at bounding box center [25, 435] width 37 height 15
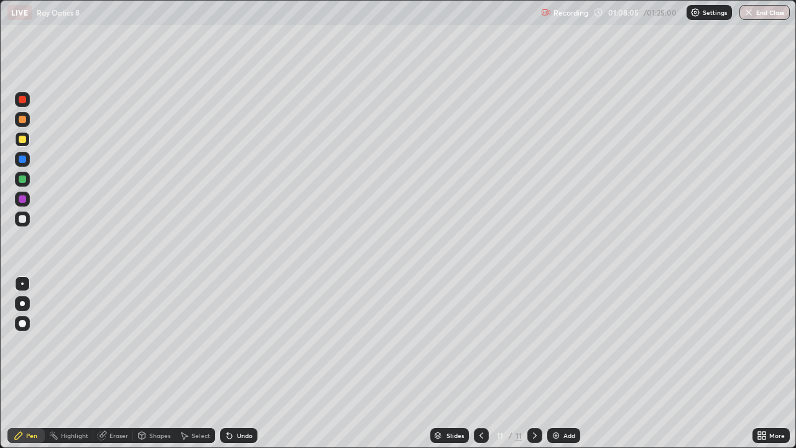
click at [151, 363] on div "Shapes" at bounding box center [159, 435] width 21 height 6
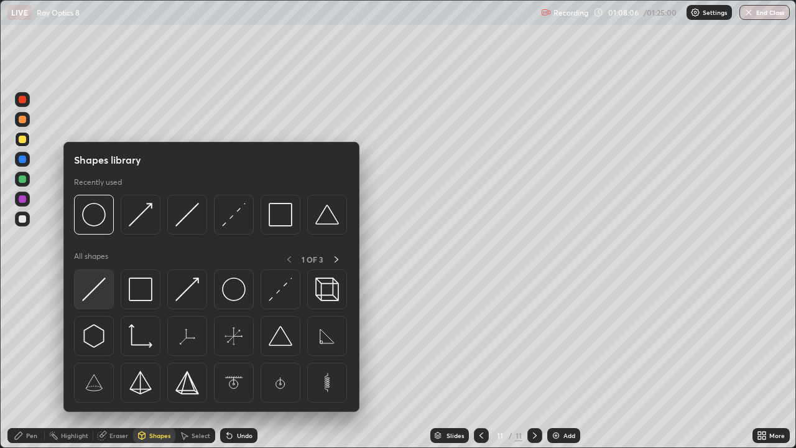
click at [96, 291] on img at bounding box center [94, 289] width 24 height 24
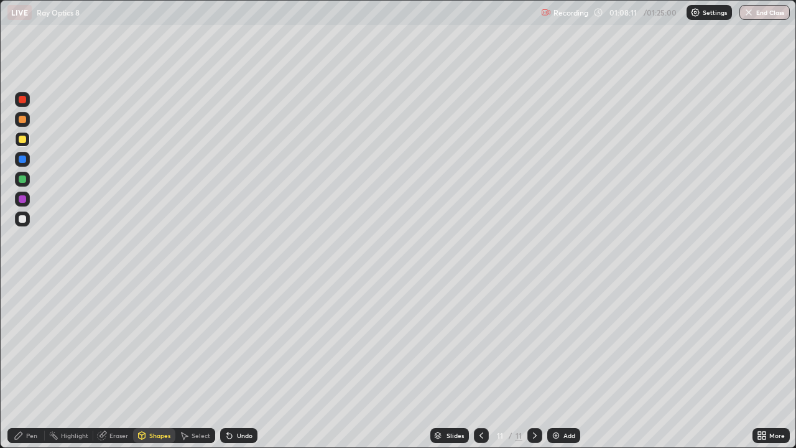
click at [24, 363] on div "Pen" at bounding box center [25, 435] width 37 height 15
click at [35, 363] on div "Pen" at bounding box center [31, 435] width 11 height 6
click at [233, 363] on div "Undo" at bounding box center [238, 435] width 37 height 15
click at [32, 363] on div "Pen" at bounding box center [31, 435] width 11 height 6
click at [22, 220] on div at bounding box center [22, 218] width 7 height 7
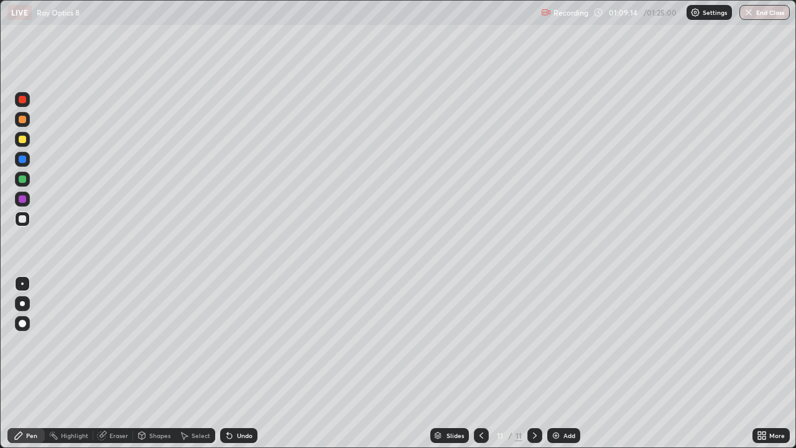
click at [760, 363] on icon at bounding box center [762, 435] width 10 height 10
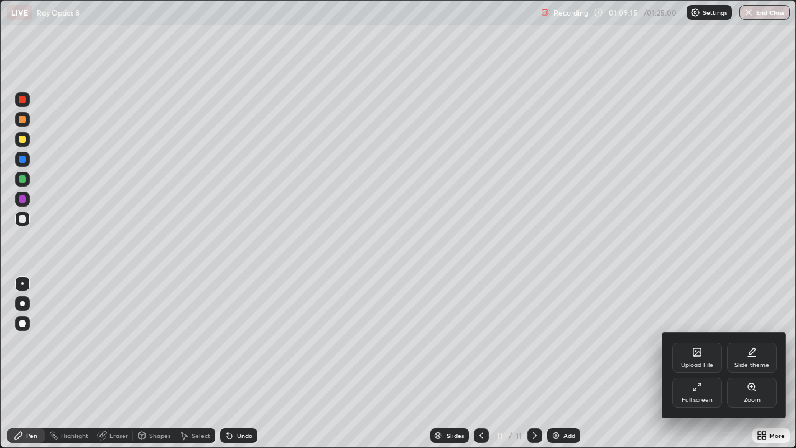
click at [690, 363] on div "Full screen" at bounding box center [697, 393] width 50 height 30
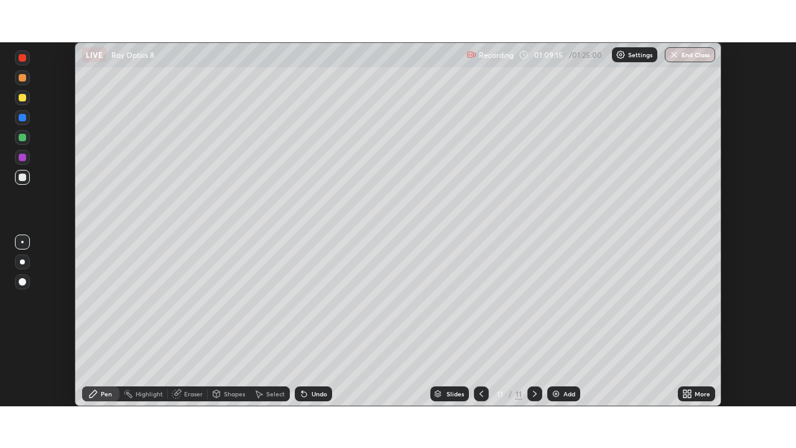
scroll to position [61834, 61402]
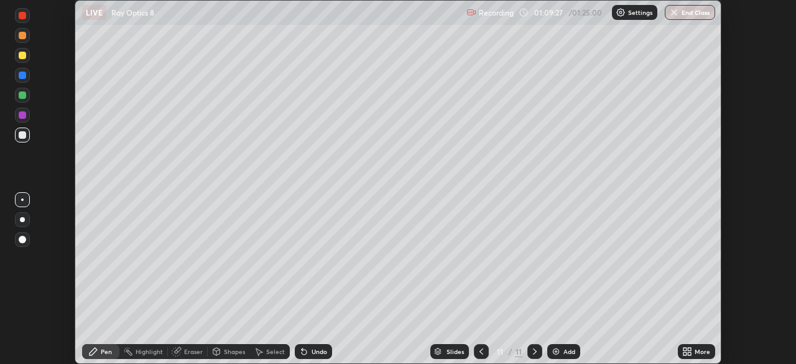
click at [690, 353] on icon at bounding box center [689, 353] width 3 height 3
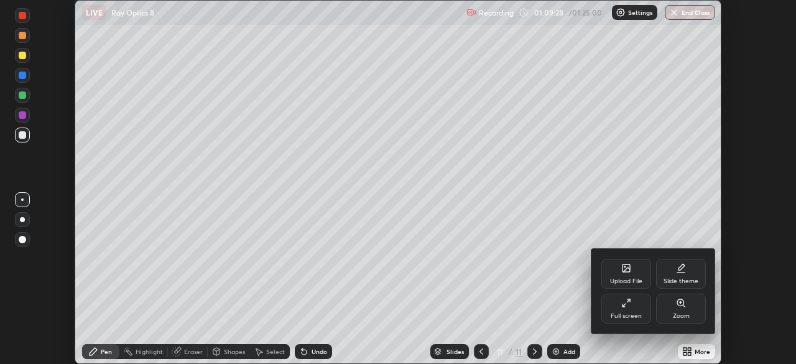
click at [630, 311] on div "Full screen" at bounding box center [626, 309] width 50 height 30
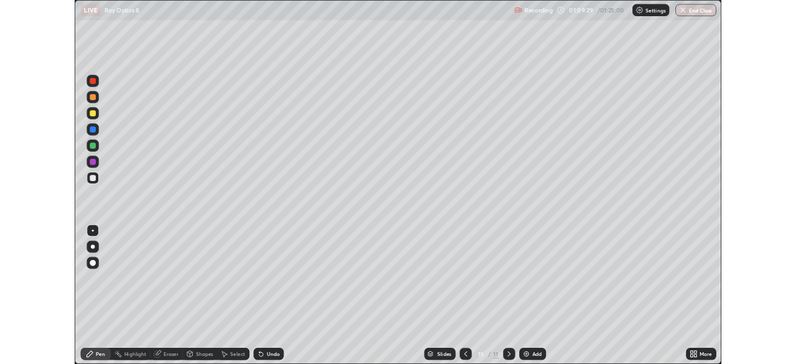
scroll to position [448, 796]
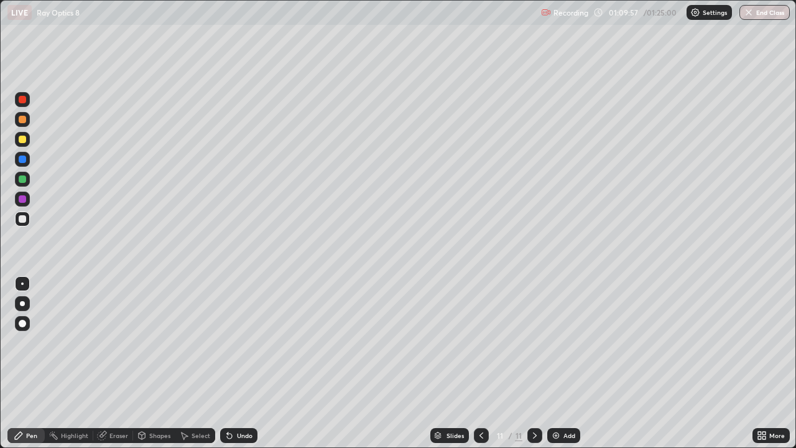
click at [114, 363] on div "Eraser" at bounding box center [118, 435] width 19 height 6
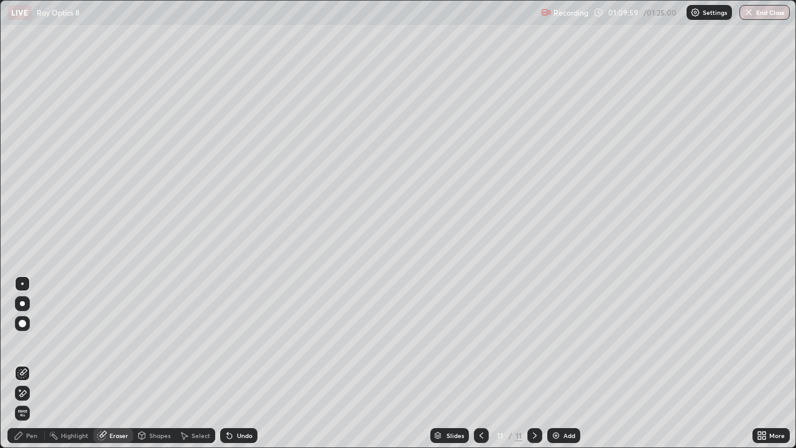
click at [31, 363] on div "Pen" at bounding box center [31, 435] width 11 height 6
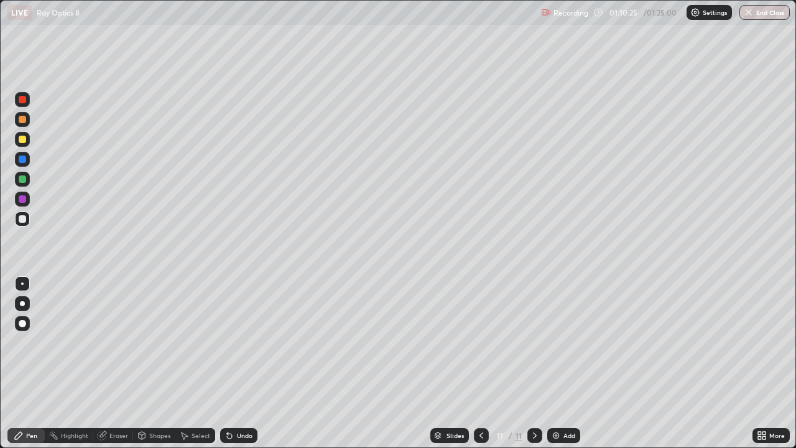
click at [155, 363] on div "Shapes" at bounding box center [154, 435] width 42 height 15
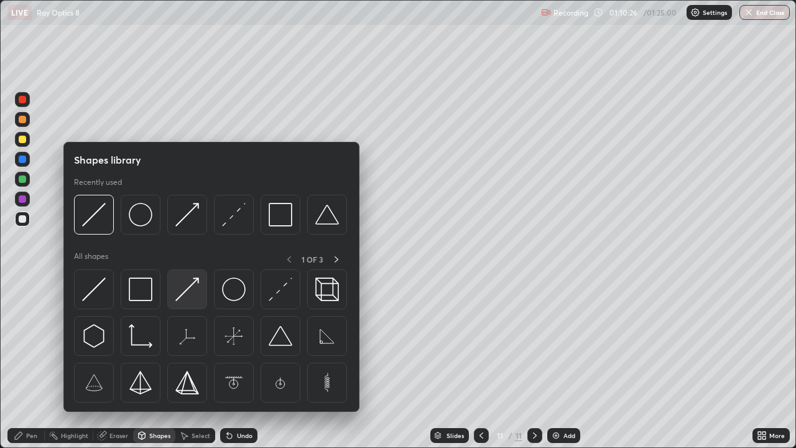
click at [193, 292] on img at bounding box center [187, 289] width 24 height 24
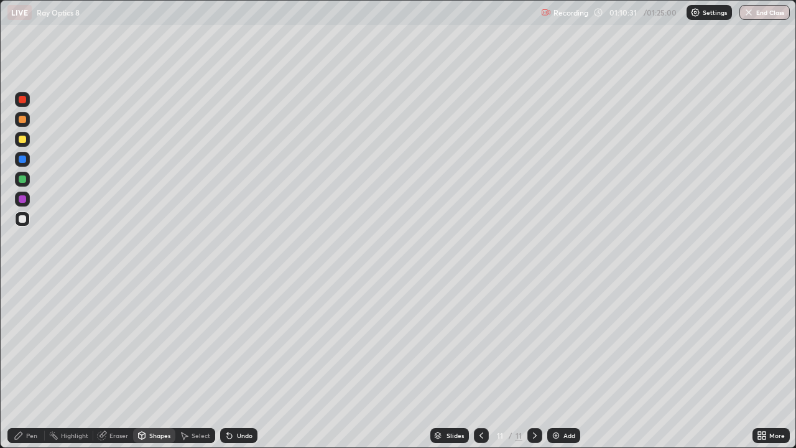
click at [33, 363] on div "Pen" at bounding box center [31, 435] width 11 height 6
click at [153, 363] on div "Shapes" at bounding box center [159, 435] width 21 height 6
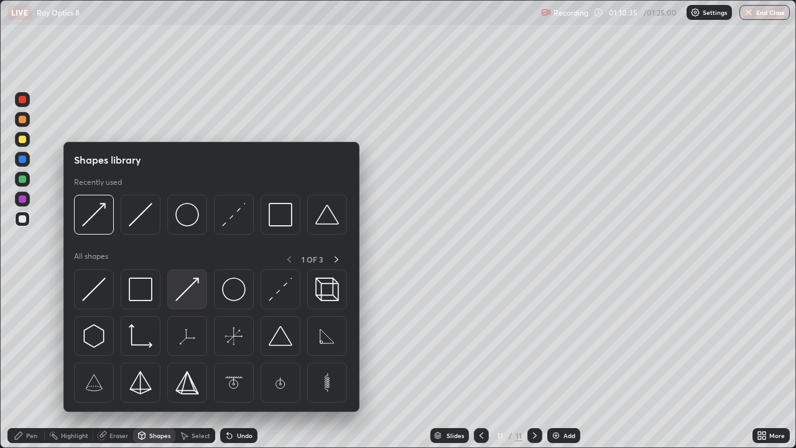
click at [185, 287] on img at bounding box center [187, 289] width 24 height 24
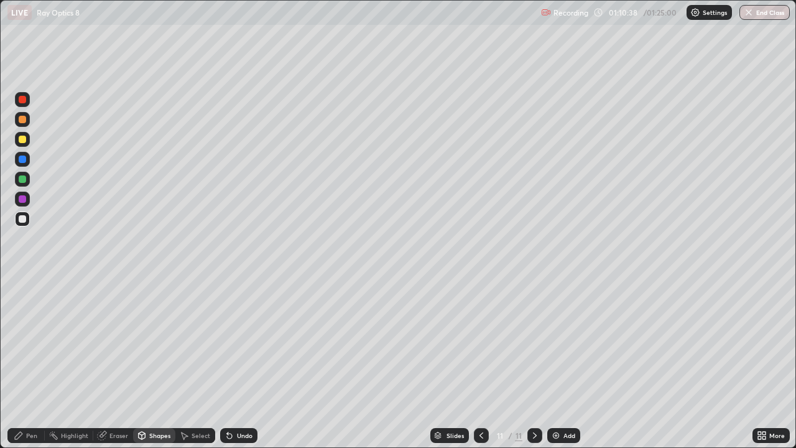
click at [32, 363] on div "Pen" at bounding box center [31, 435] width 11 height 6
click at [21, 363] on icon at bounding box center [19, 435] width 10 height 10
click at [156, 363] on div "Shapes" at bounding box center [159, 435] width 21 height 6
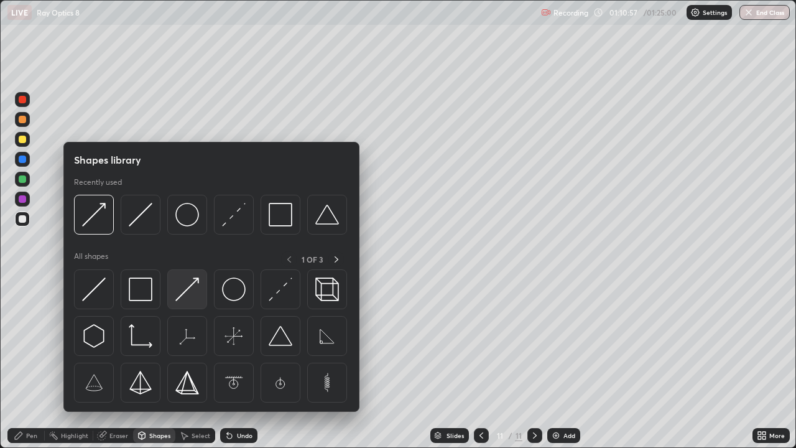
click at [188, 289] on img at bounding box center [187, 289] width 24 height 24
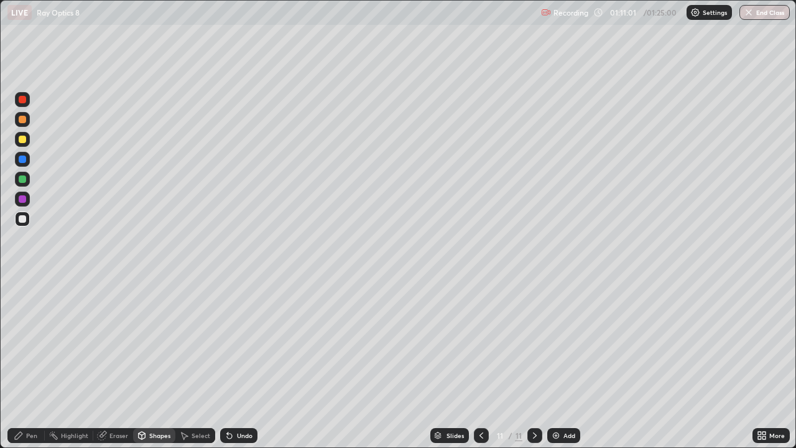
click at [35, 363] on div "Pen" at bounding box center [31, 435] width 11 height 6
click at [203, 363] on div "Select" at bounding box center [201, 435] width 19 height 6
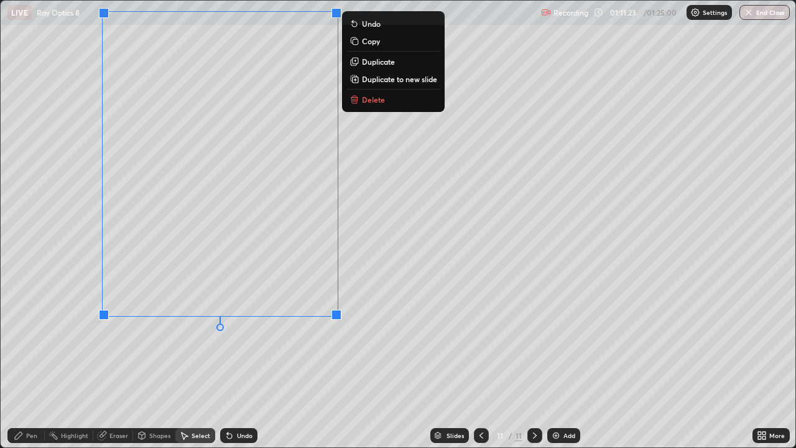
click at [44, 246] on div "0 ° Undo Copy Duplicate Duplicate to new slide Delete" at bounding box center [398, 224] width 795 height 447
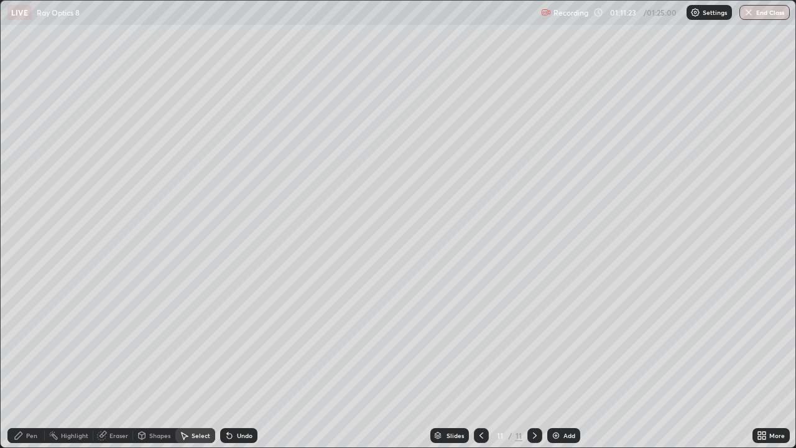
click at [24, 363] on div "Pen" at bounding box center [25, 435] width 37 height 15
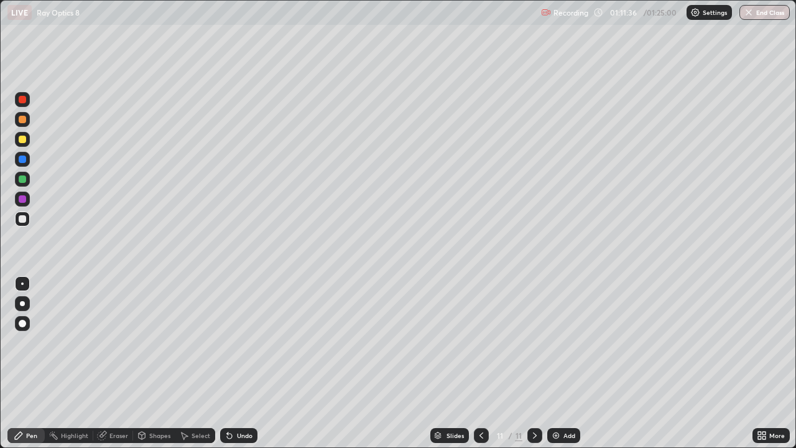
click at [234, 363] on div "Undo" at bounding box center [238, 435] width 37 height 15
click at [238, 363] on div "Undo" at bounding box center [238, 435] width 37 height 15
click at [762, 363] on icon at bounding box center [762, 435] width 10 height 10
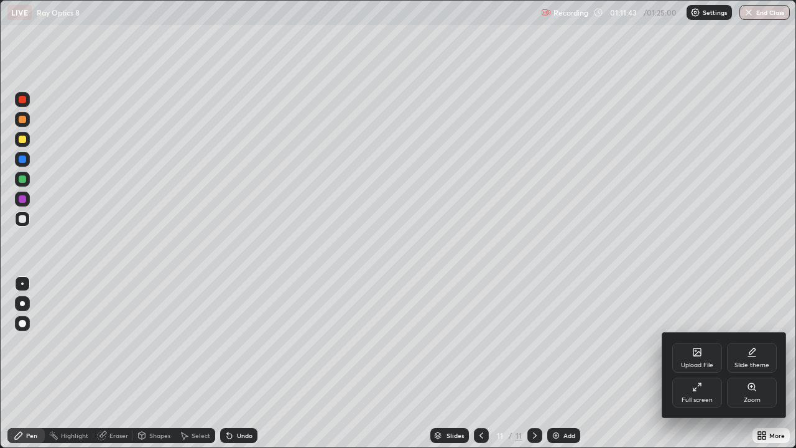
click at [691, 363] on div "Full screen" at bounding box center [697, 393] width 50 height 30
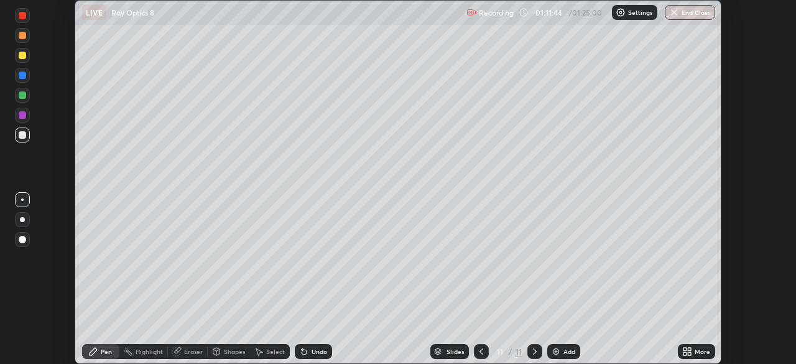
scroll to position [61834, 61402]
click at [263, 351] on div "Select" at bounding box center [270, 351] width 40 height 15
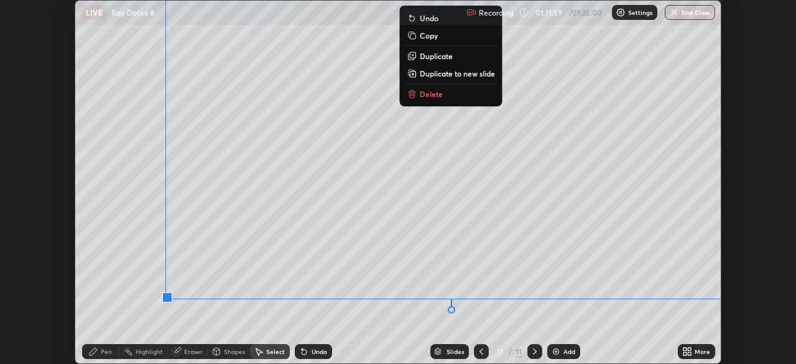
click at [95, 349] on icon at bounding box center [93, 351] width 7 height 7
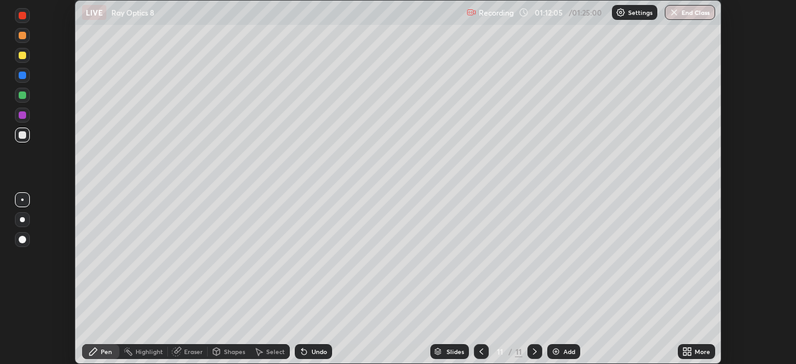
click at [313, 351] on div "Undo" at bounding box center [320, 351] width 16 height 6
click at [673, 15] on img "button" at bounding box center [674, 12] width 10 height 10
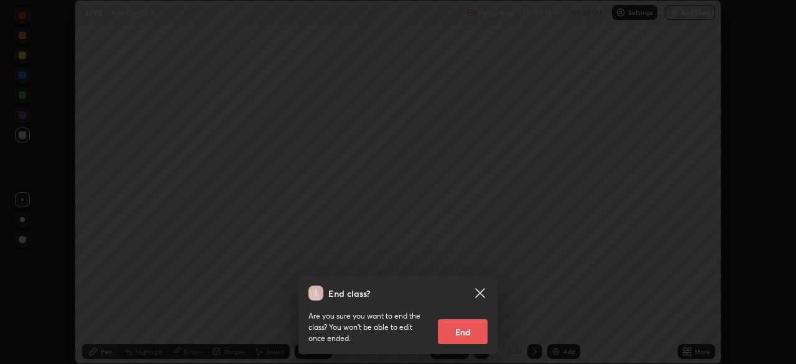
click at [450, 330] on button "End" at bounding box center [463, 331] width 50 height 25
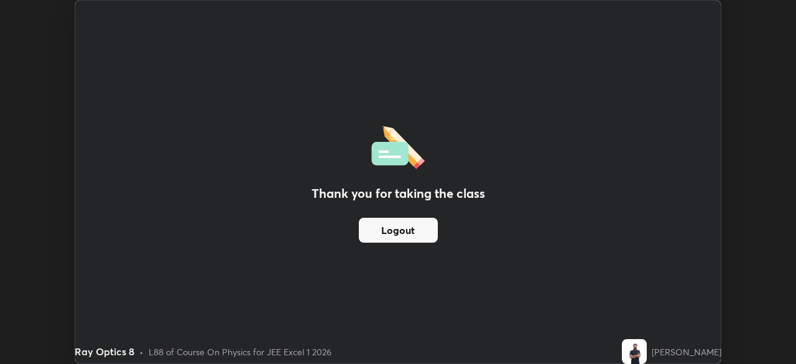
click at [406, 233] on button "Logout" at bounding box center [398, 230] width 79 height 25
click at [412, 228] on button "Logout" at bounding box center [398, 230] width 79 height 25
